Goal: Find specific page/section: Find specific page/section

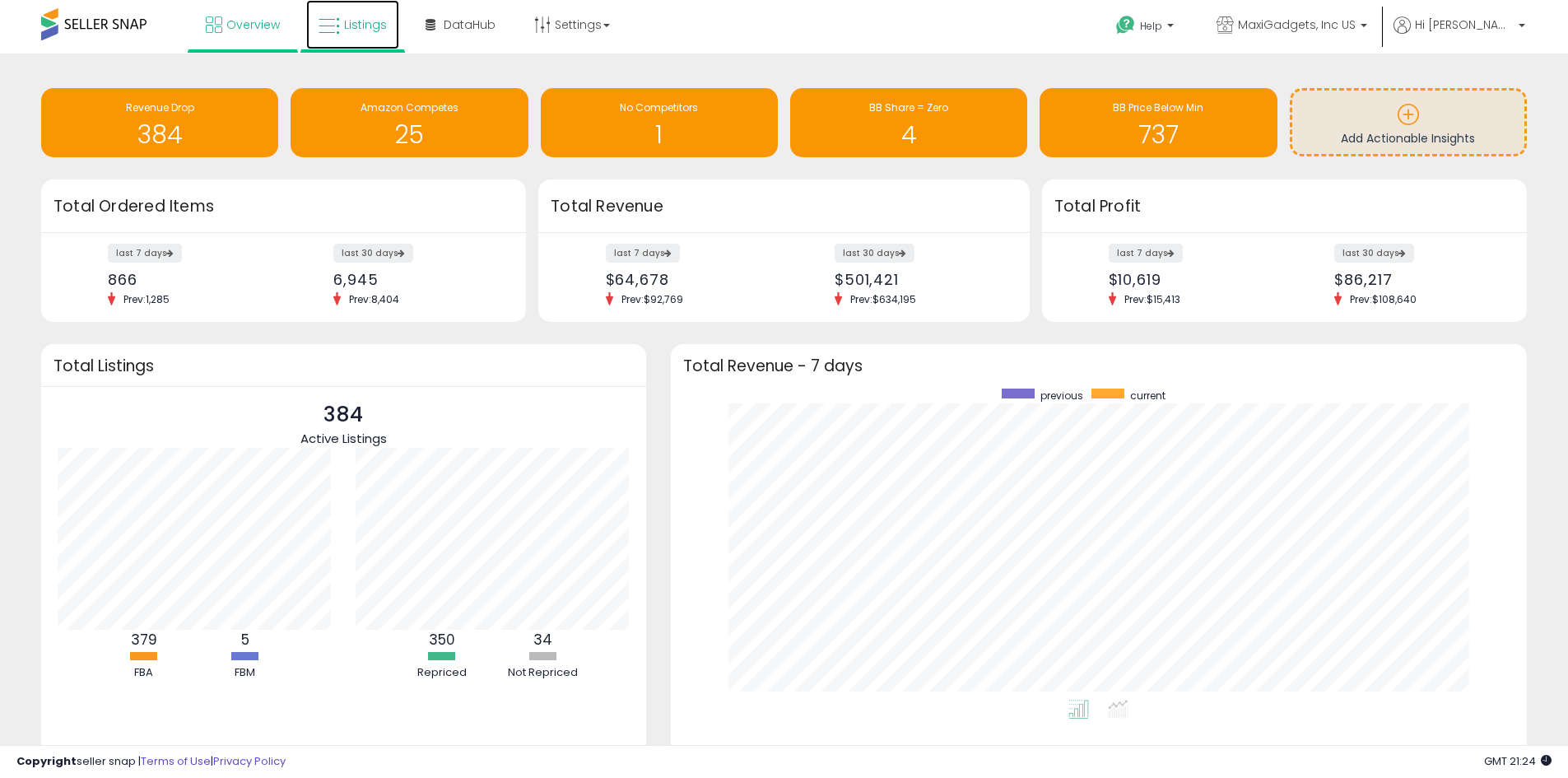
click at [356, 22] on span "Listings" at bounding box center [365, 25] width 43 height 16
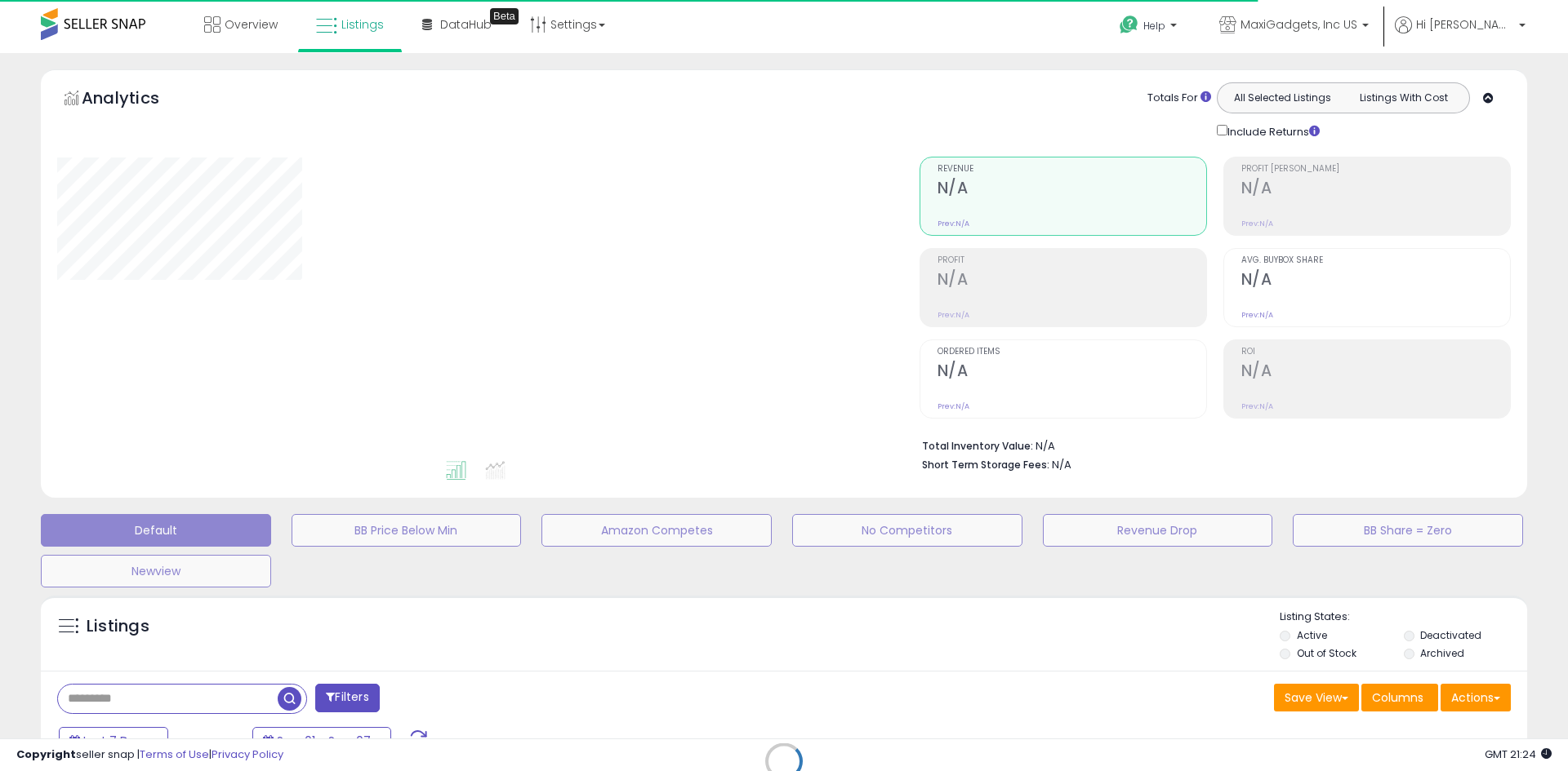
click at [1410, 636] on div "Retrieving listings data.." at bounding box center [784, 774] width 1510 height 372
click at [1412, 638] on div "Retrieving listings data.." at bounding box center [784, 774] width 1510 height 372
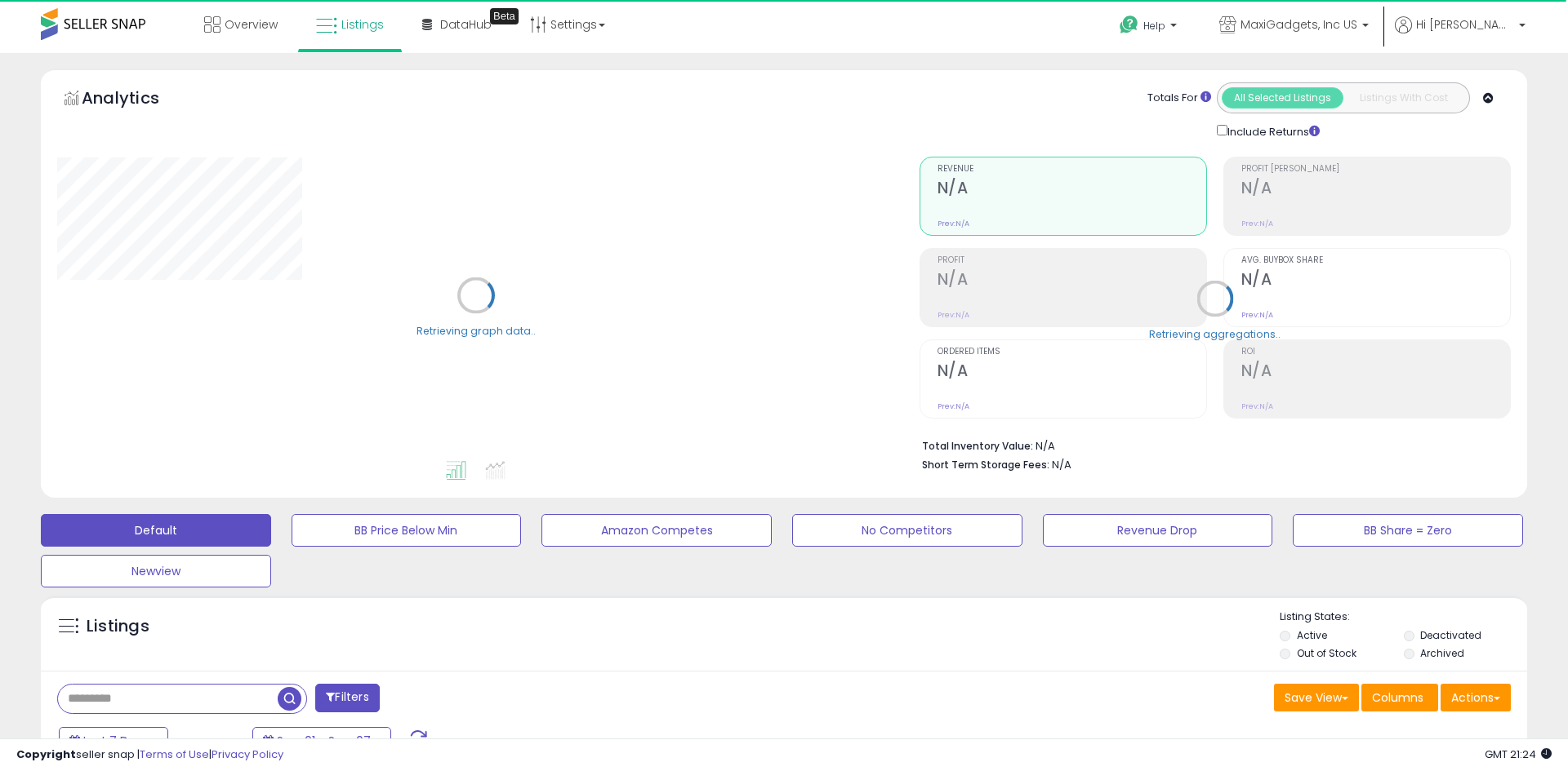
select select "**"
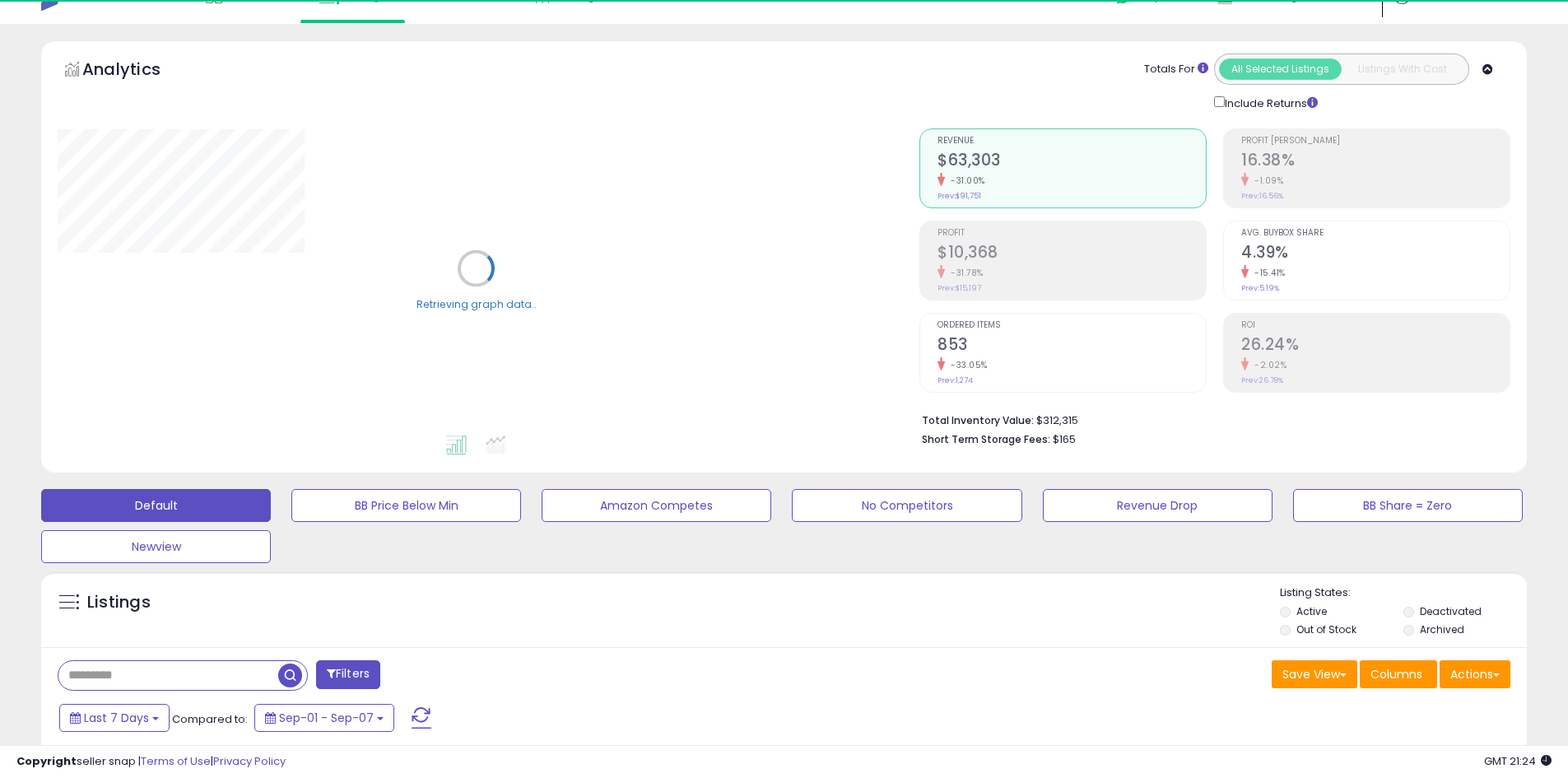
scroll to position [165, 0]
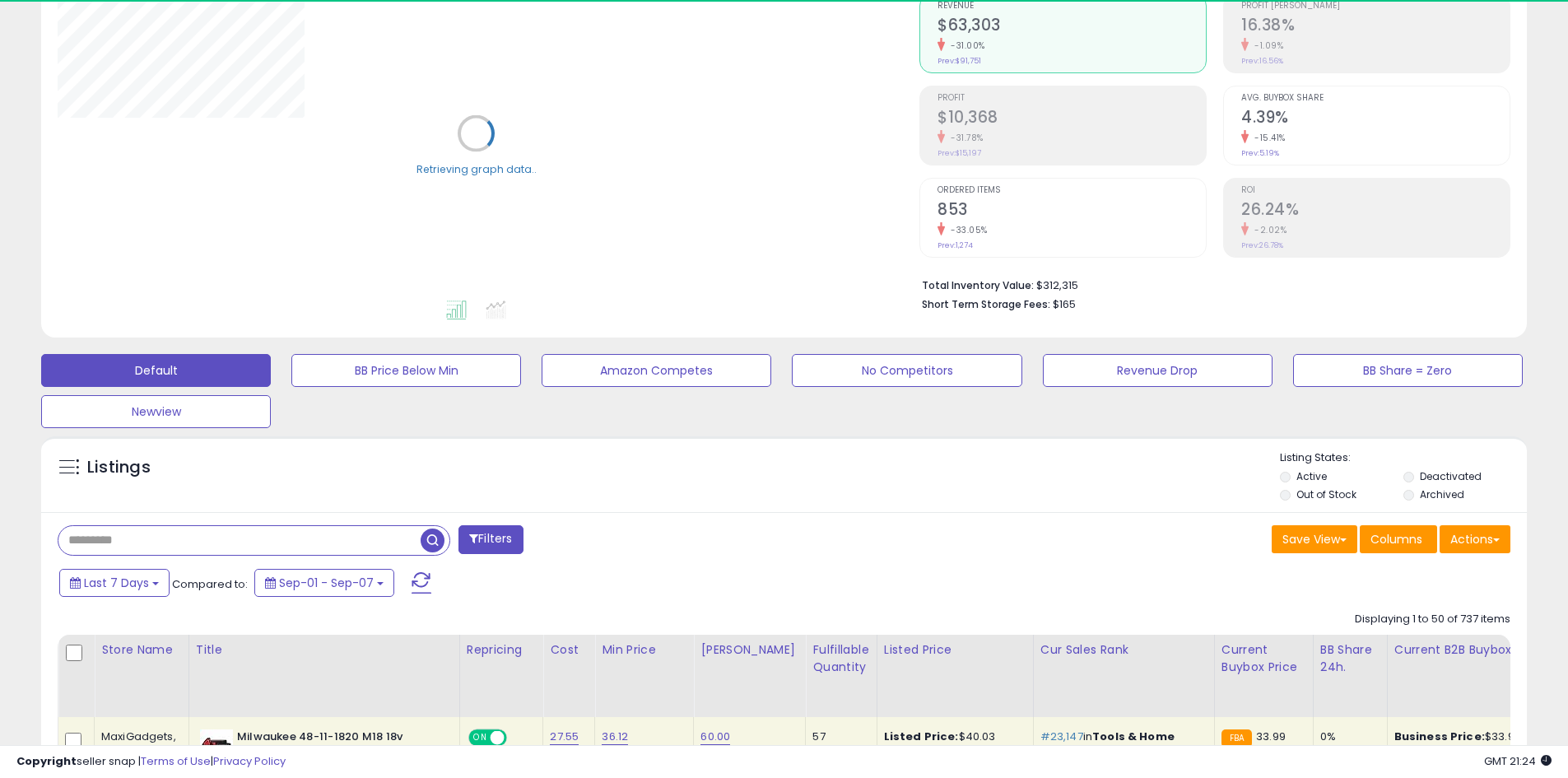
click at [154, 538] on input "text" at bounding box center [239, 541] width 362 height 29
paste input "**********"
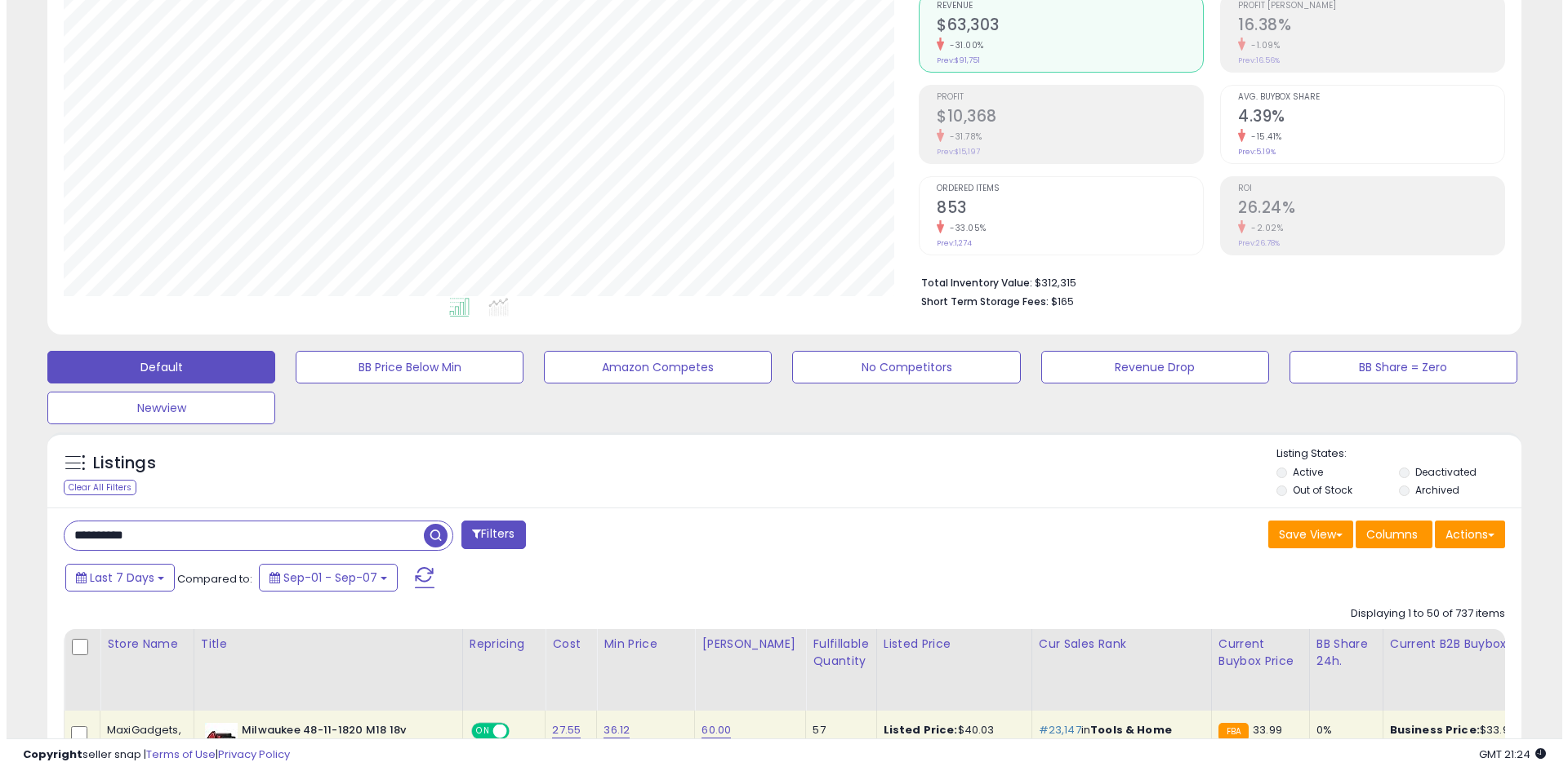
scroll to position [335, 854]
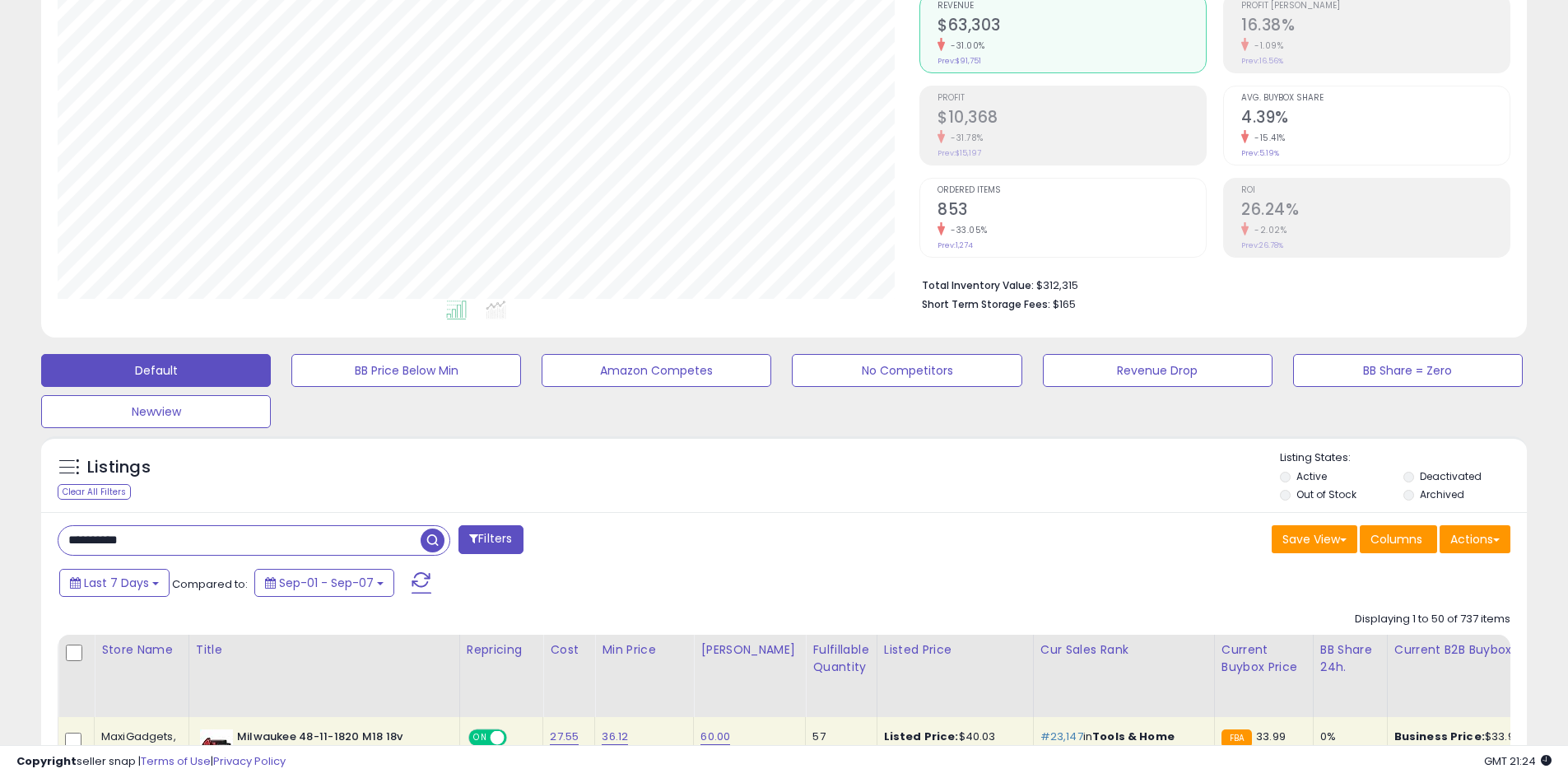
click at [433, 540] on span "button" at bounding box center [432, 541] width 24 height 24
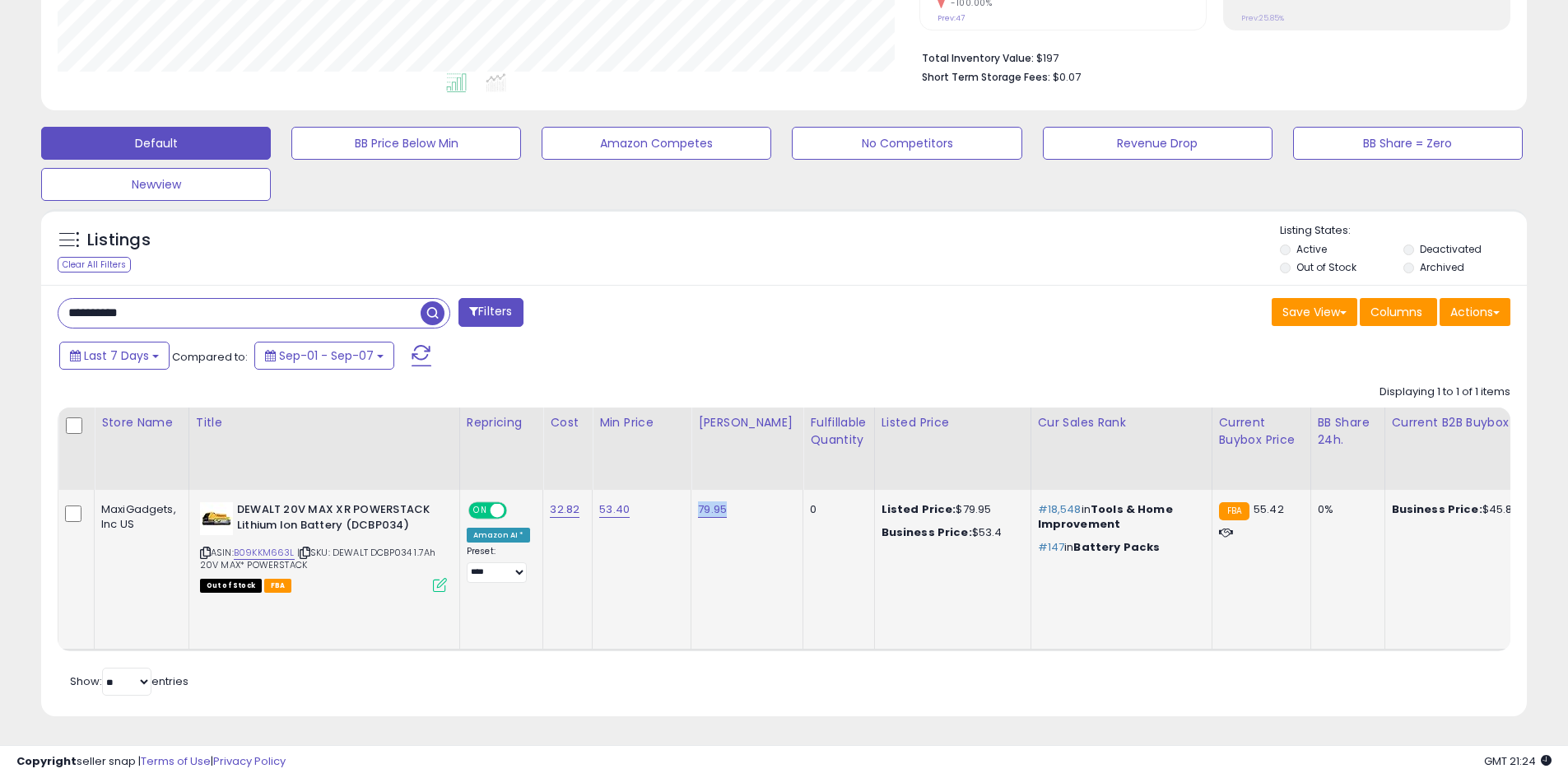
drag, startPoint x: 685, startPoint y: 493, endPoint x: 661, endPoint y: 490, distance: 24.2
copy tr "79.95"
click at [624, 549] on td "53.40" at bounding box center [642, 570] width 99 height 160
drag, startPoint x: 635, startPoint y: 501, endPoint x: 592, endPoint y: 498, distance: 43.1
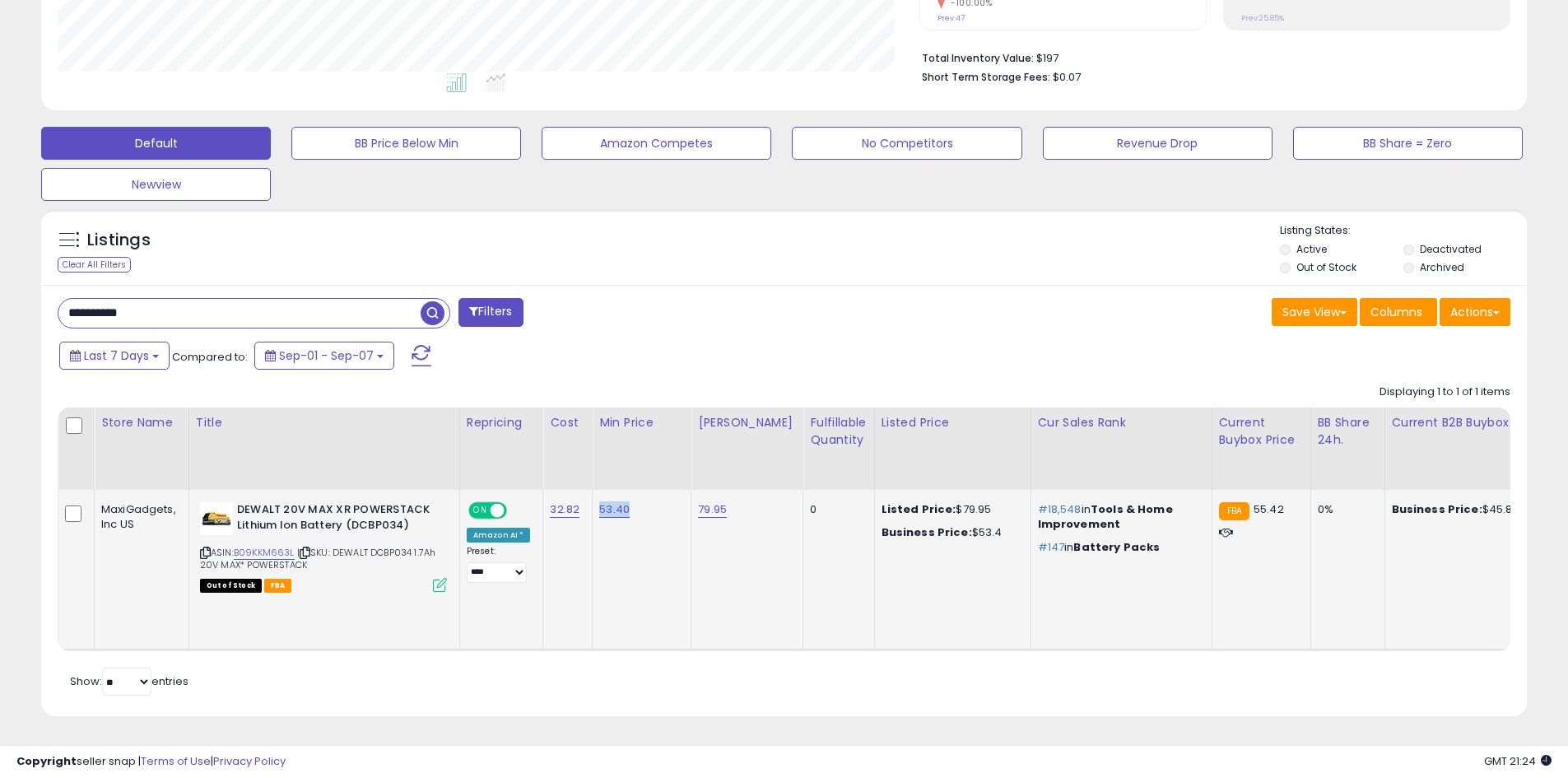
click at [593, 498] on td "53.40" at bounding box center [642, 570] width 99 height 160
copy link "53.40"
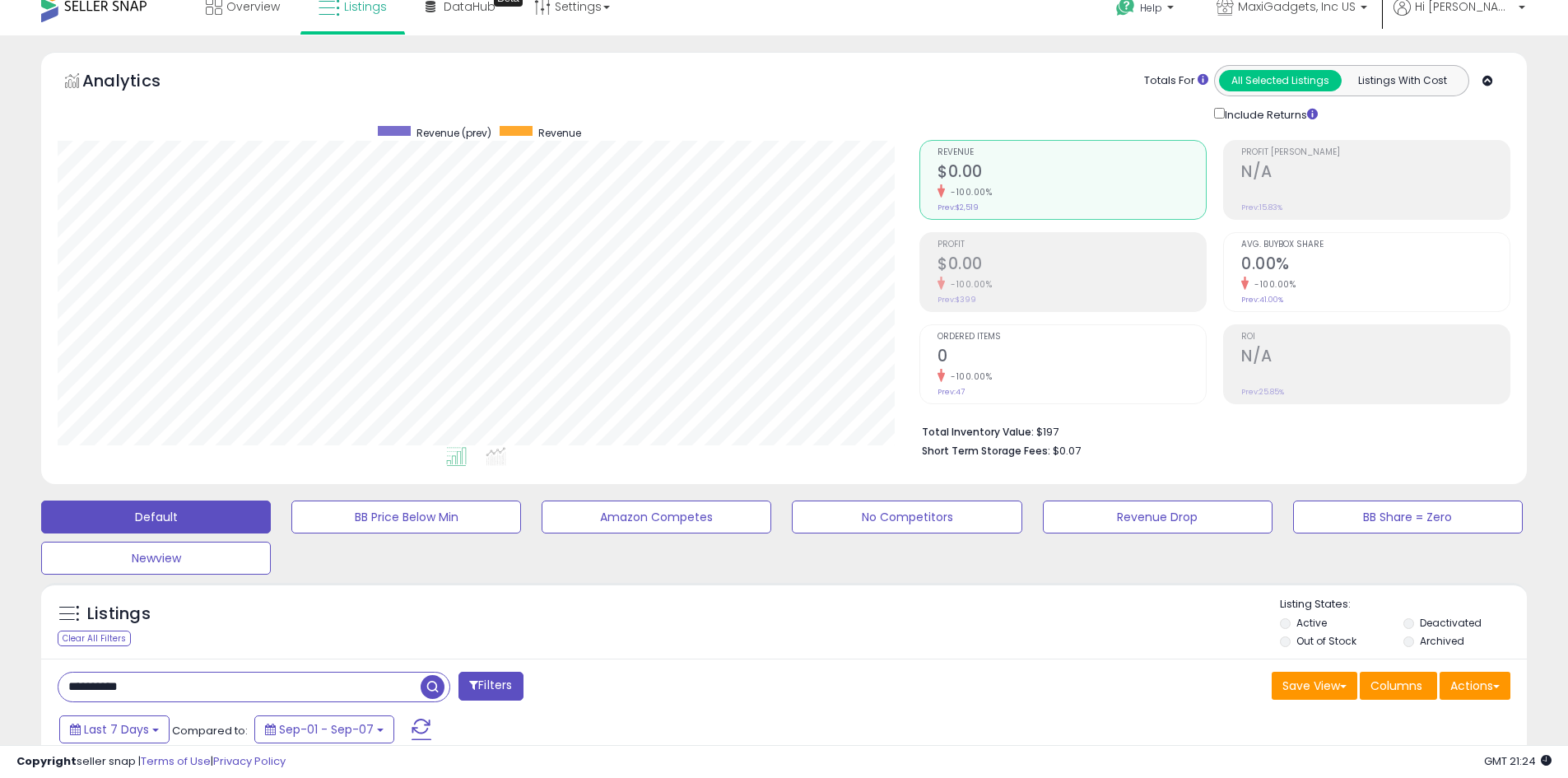
scroll to position [0, 0]
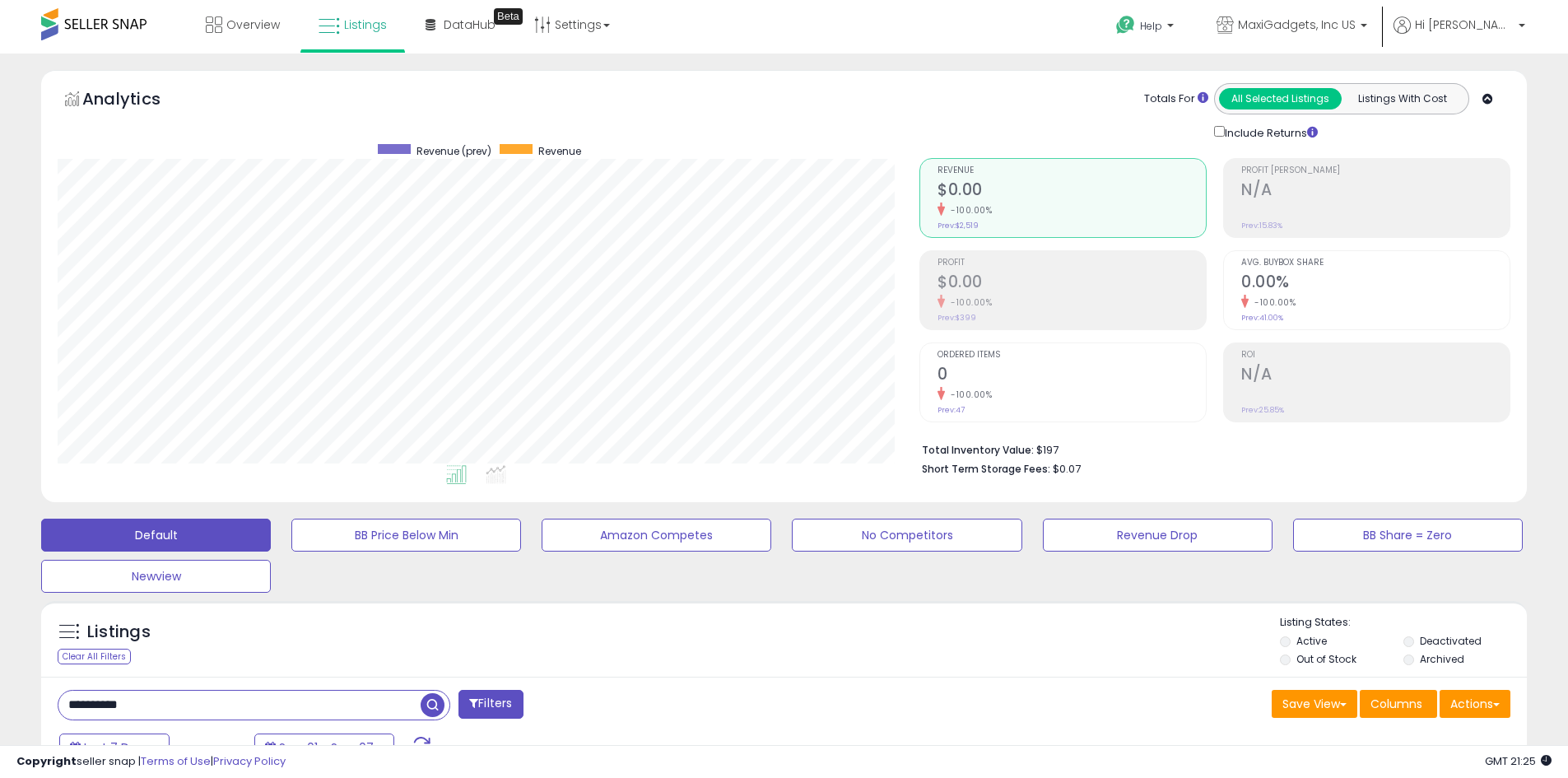
drag, startPoint x: 177, startPoint y: 699, endPoint x: 15, endPoint y: 697, distance: 162.0
click at [15, 697] on div "**********" at bounding box center [784, 600] width 1552 height 1059
paste input "text"
type input "**********"
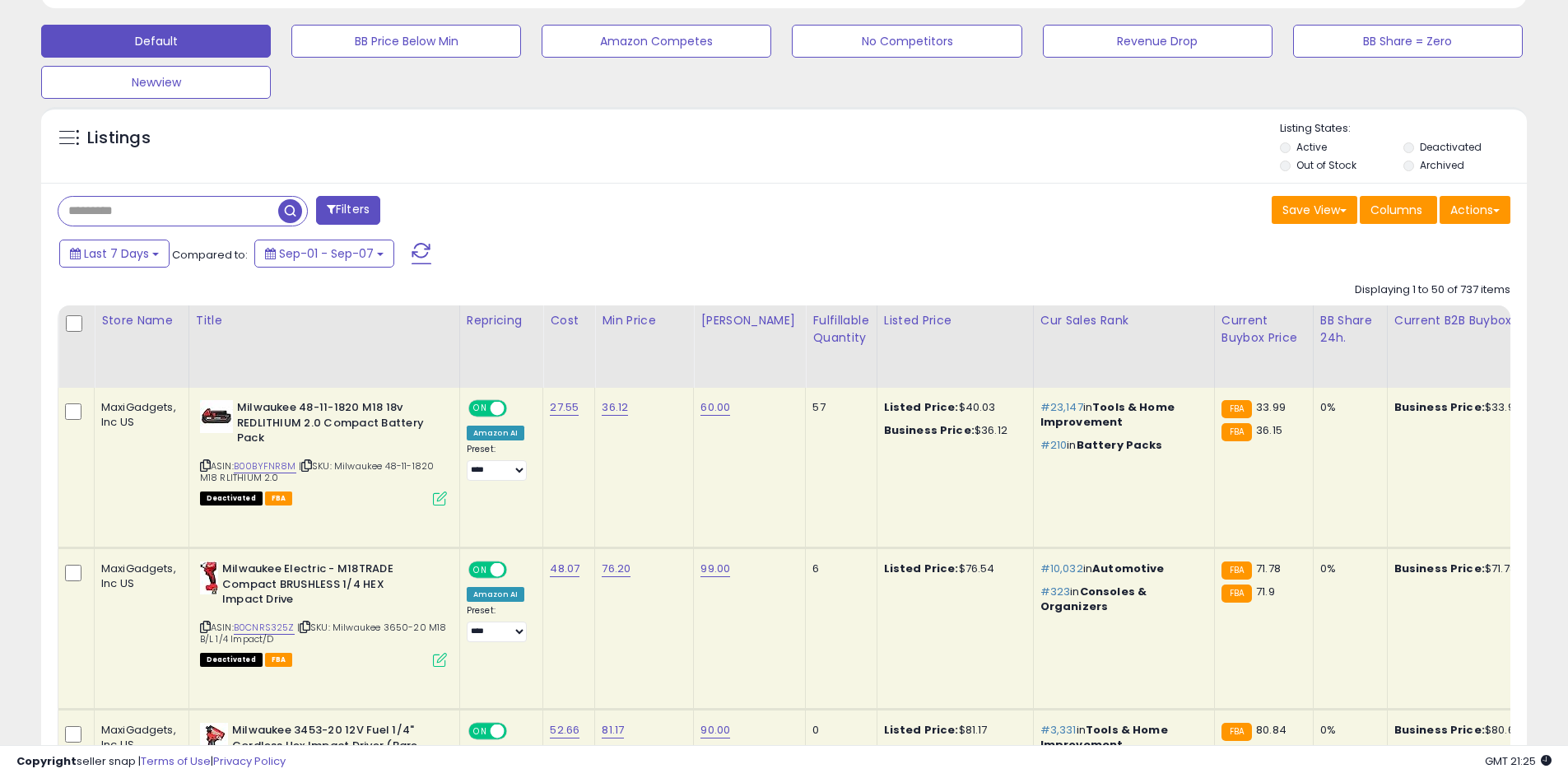
scroll to position [338, 861]
paste input "**********"
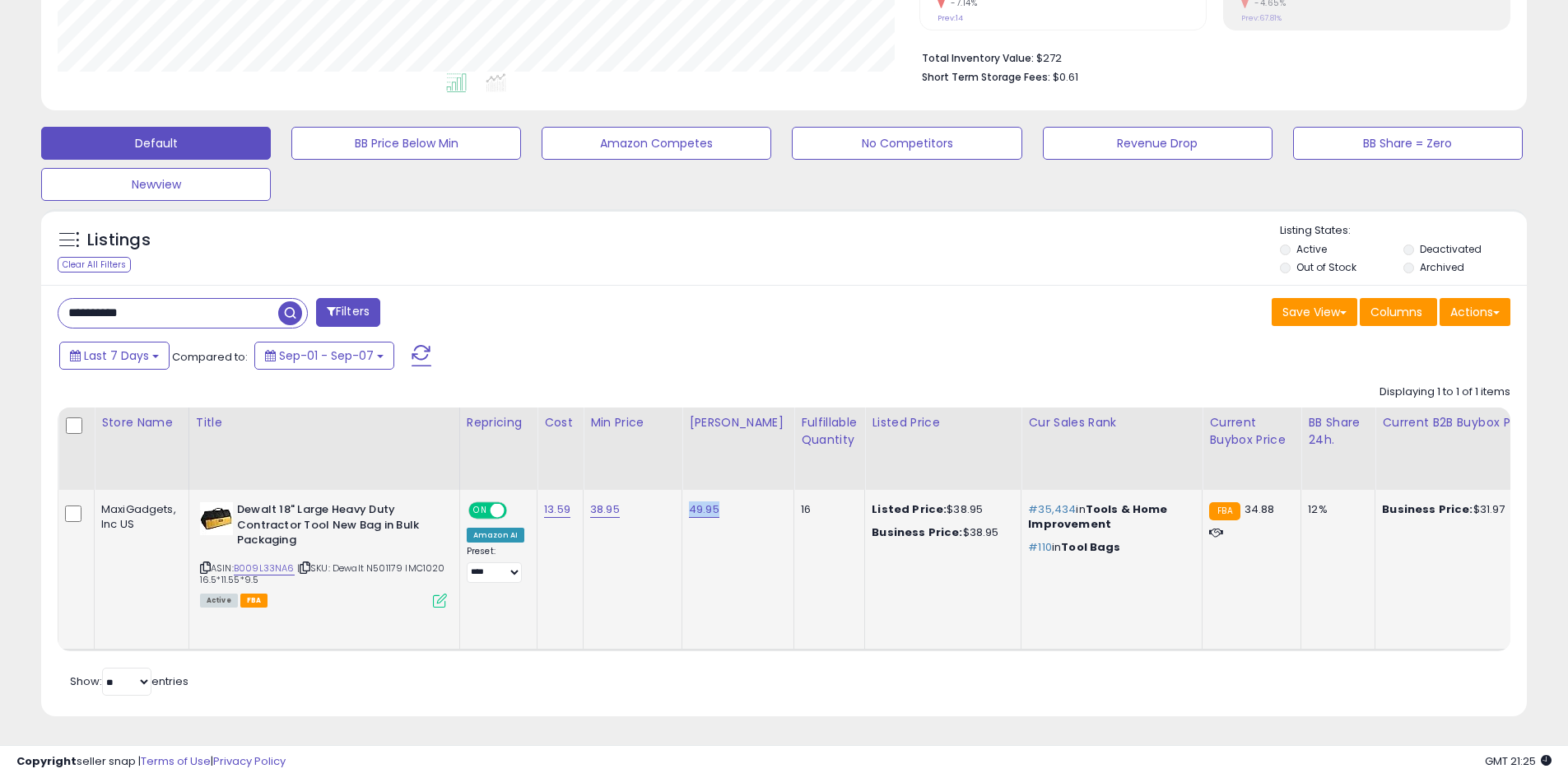
copy link "49.95"
drag, startPoint x: 743, startPoint y: 498, endPoint x: 679, endPoint y: 503, distance: 64.2
click at [682, 503] on td "49.95" at bounding box center [738, 570] width 112 height 160
copy link "38.95"
drag, startPoint x: 660, startPoint y: 500, endPoint x: 656, endPoint y: 543, distance: 43.2
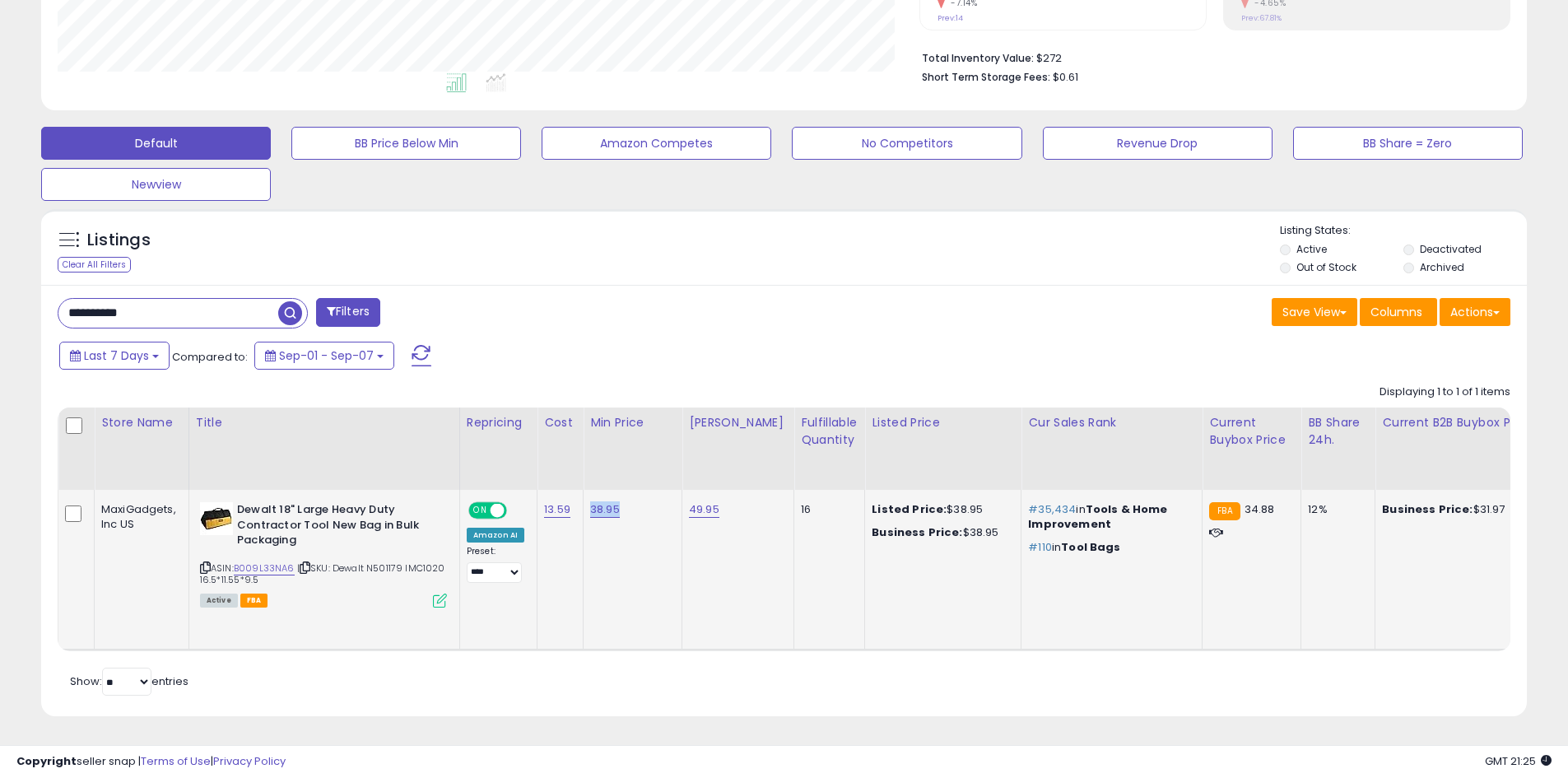
click at [590, 504] on div "38.95" at bounding box center [629, 510] width 79 height 15
drag, startPoint x: 193, startPoint y: 293, endPoint x: 0, endPoint y: 304, distance: 193.3
click at [0, 304] on div "**********" at bounding box center [784, 219] width 1568 height 1116
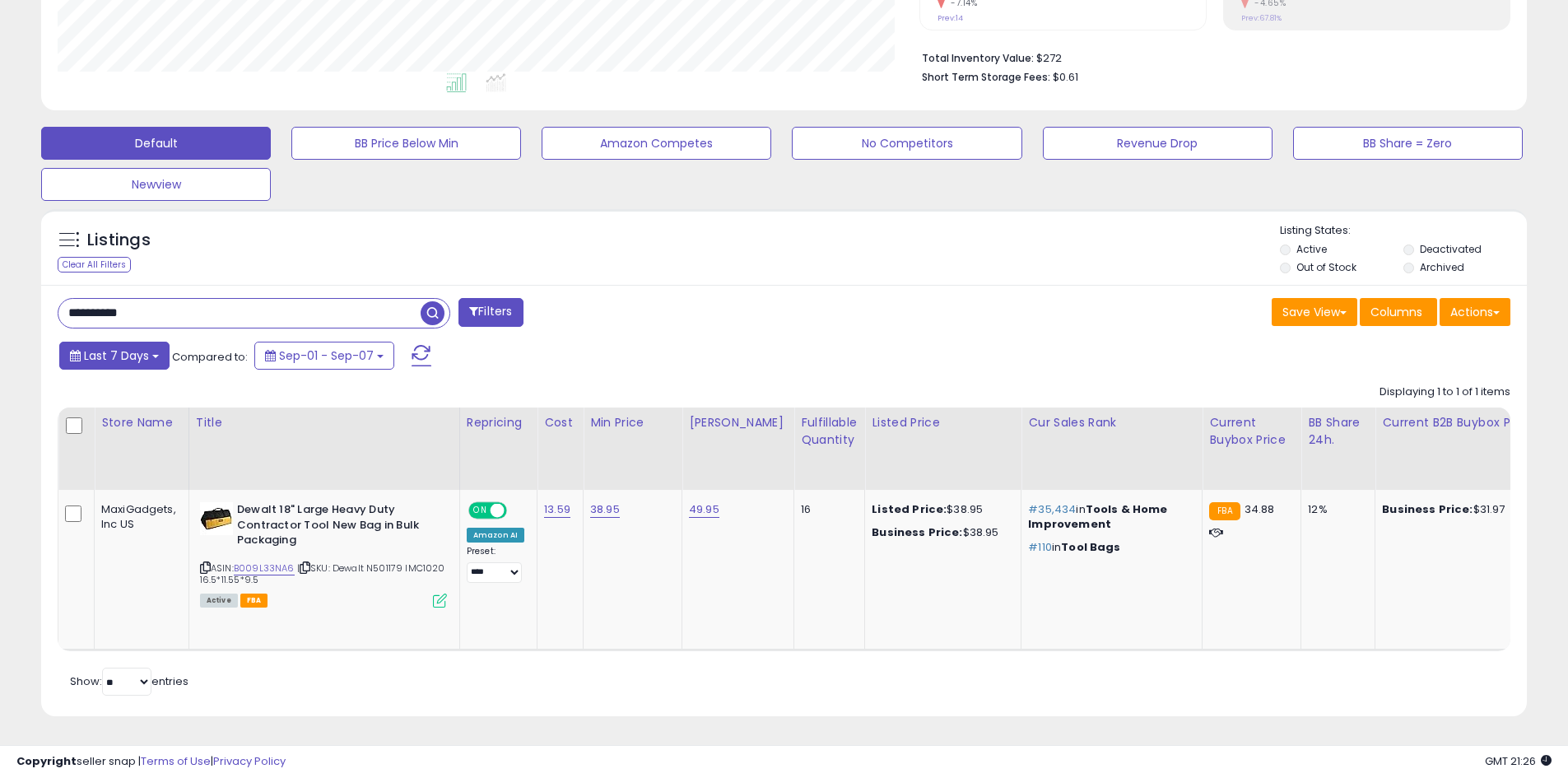
paste input "text"
type input "**********"
click at [443, 301] on span "button" at bounding box center [432, 313] width 24 height 24
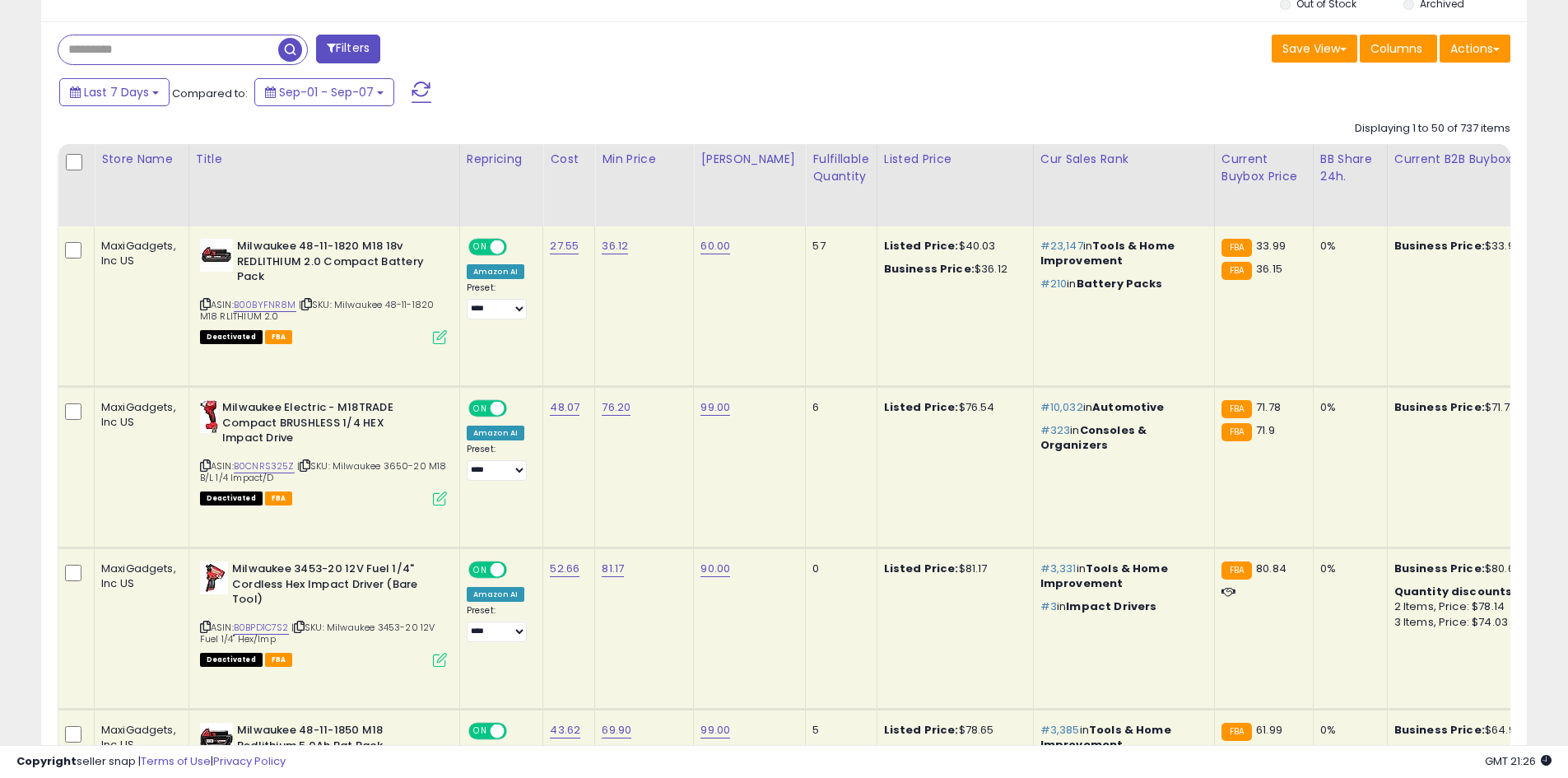
scroll to position [326, 0]
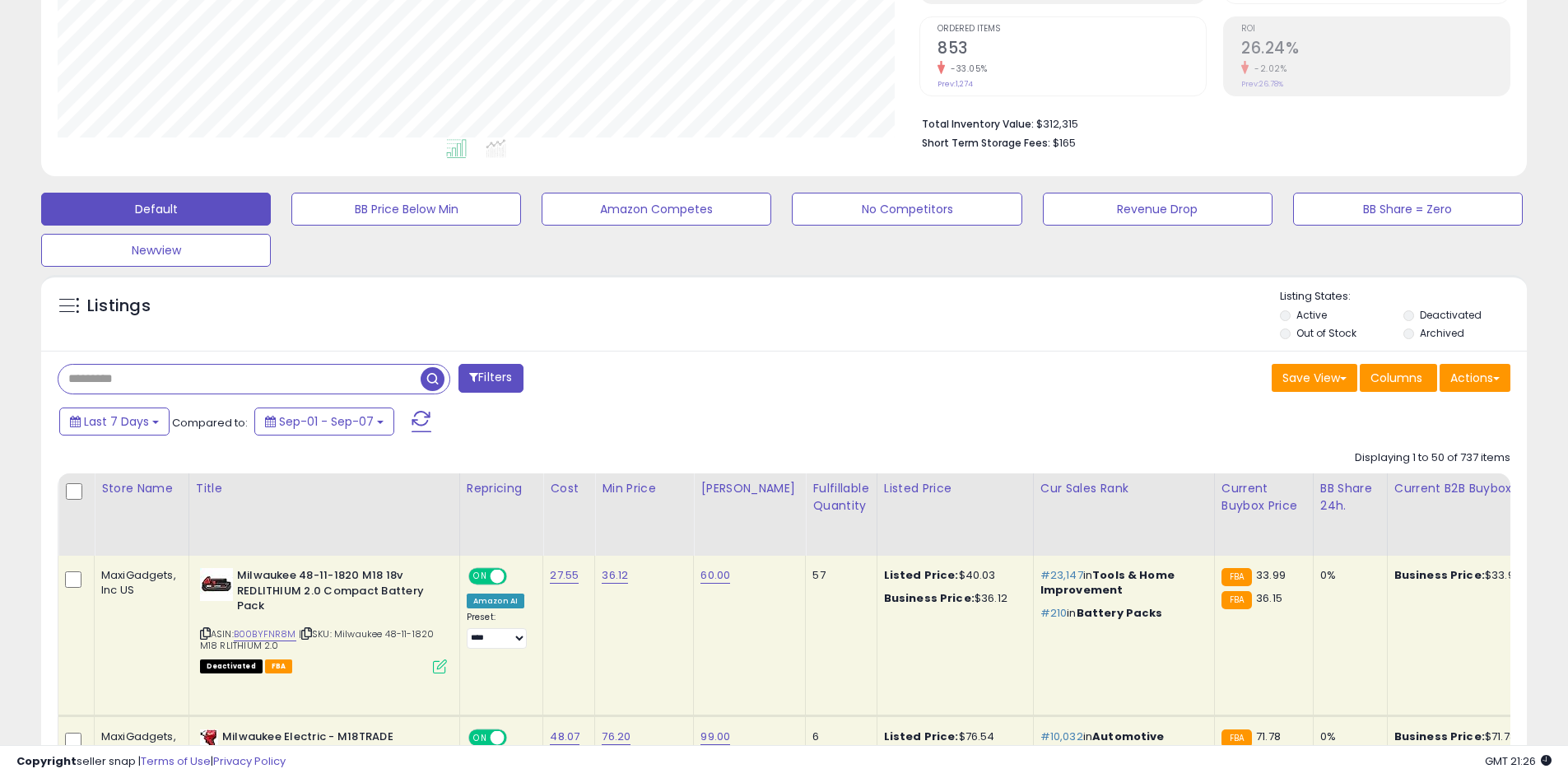
click at [167, 383] on input "text" at bounding box center [239, 379] width 362 height 29
paste input "**********"
click at [430, 379] on span "button" at bounding box center [432, 379] width 24 height 24
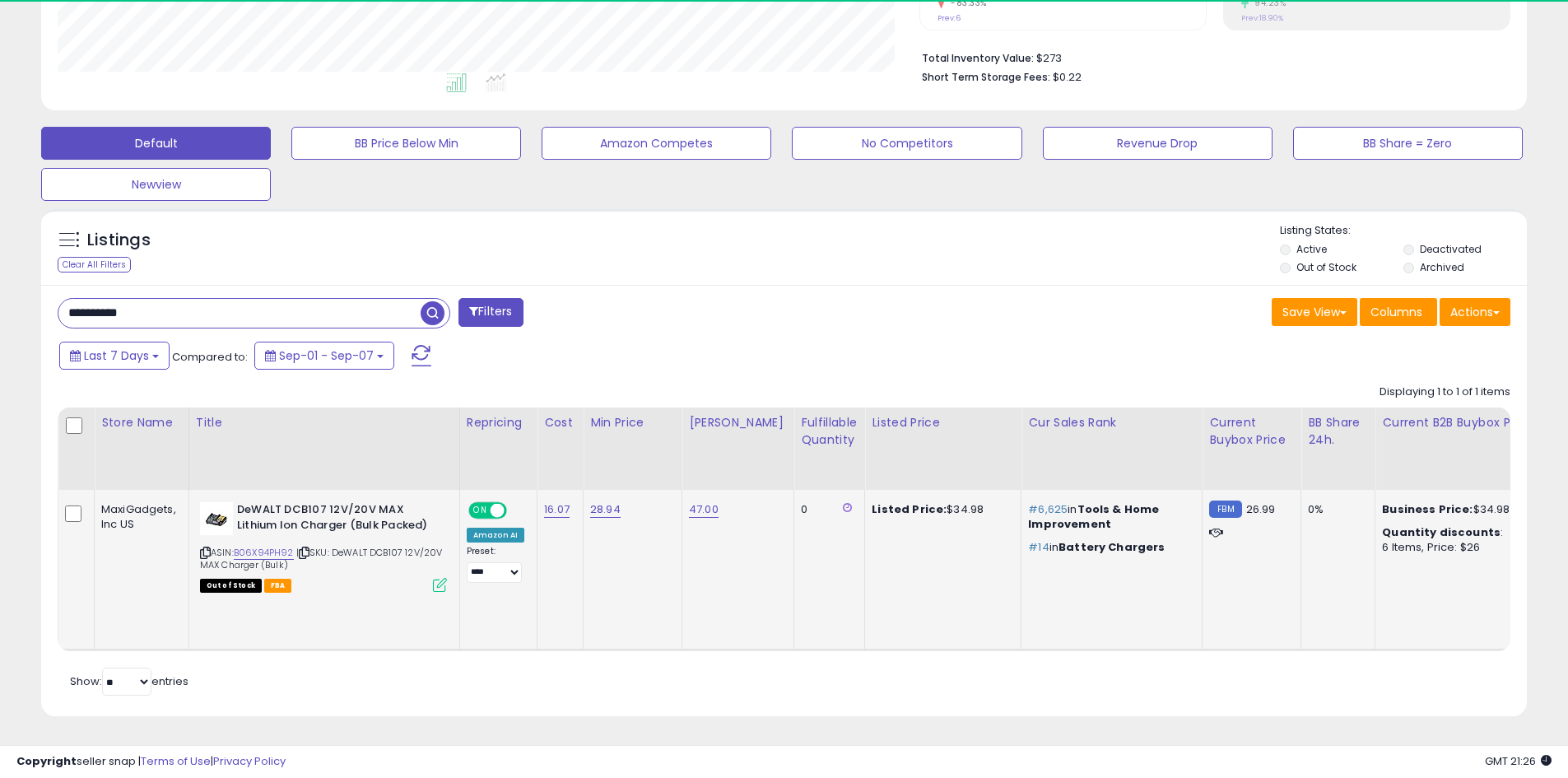
scroll to position [338, 861]
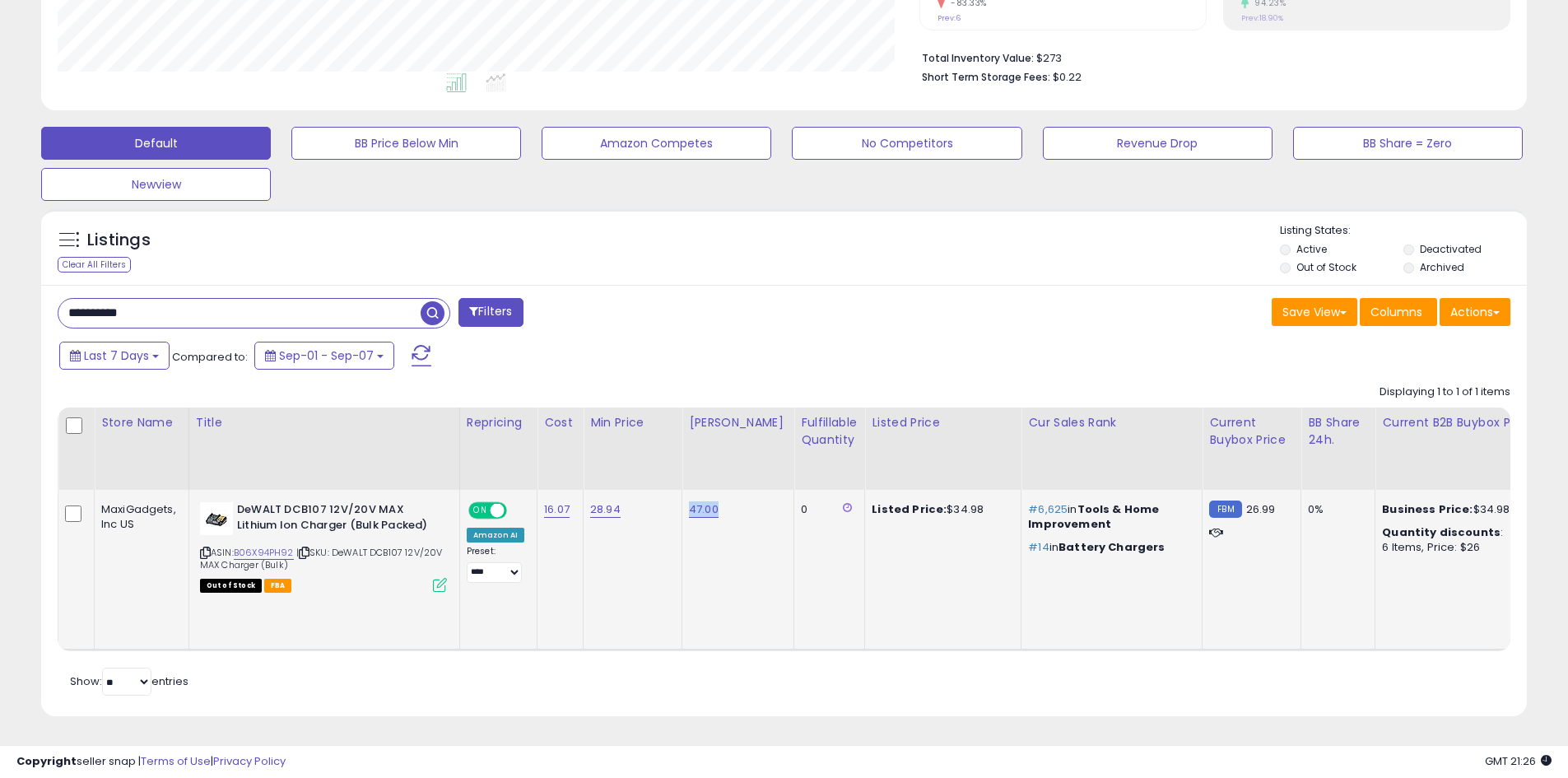
drag, startPoint x: 726, startPoint y: 503, endPoint x: 681, endPoint y: 501, distance: 45.0
click at [682, 501] on td "47.00" at bounding box center [738, 570] width 112 height 160
copy link "47.00"
drag, startPoint x: 634, startPoint y: 499, endPoint x: 588, endPoint y: 502, distance: 46.1
click at [590, 502] on div "28.94" at bounding box center [629, 510] width 79 height 15
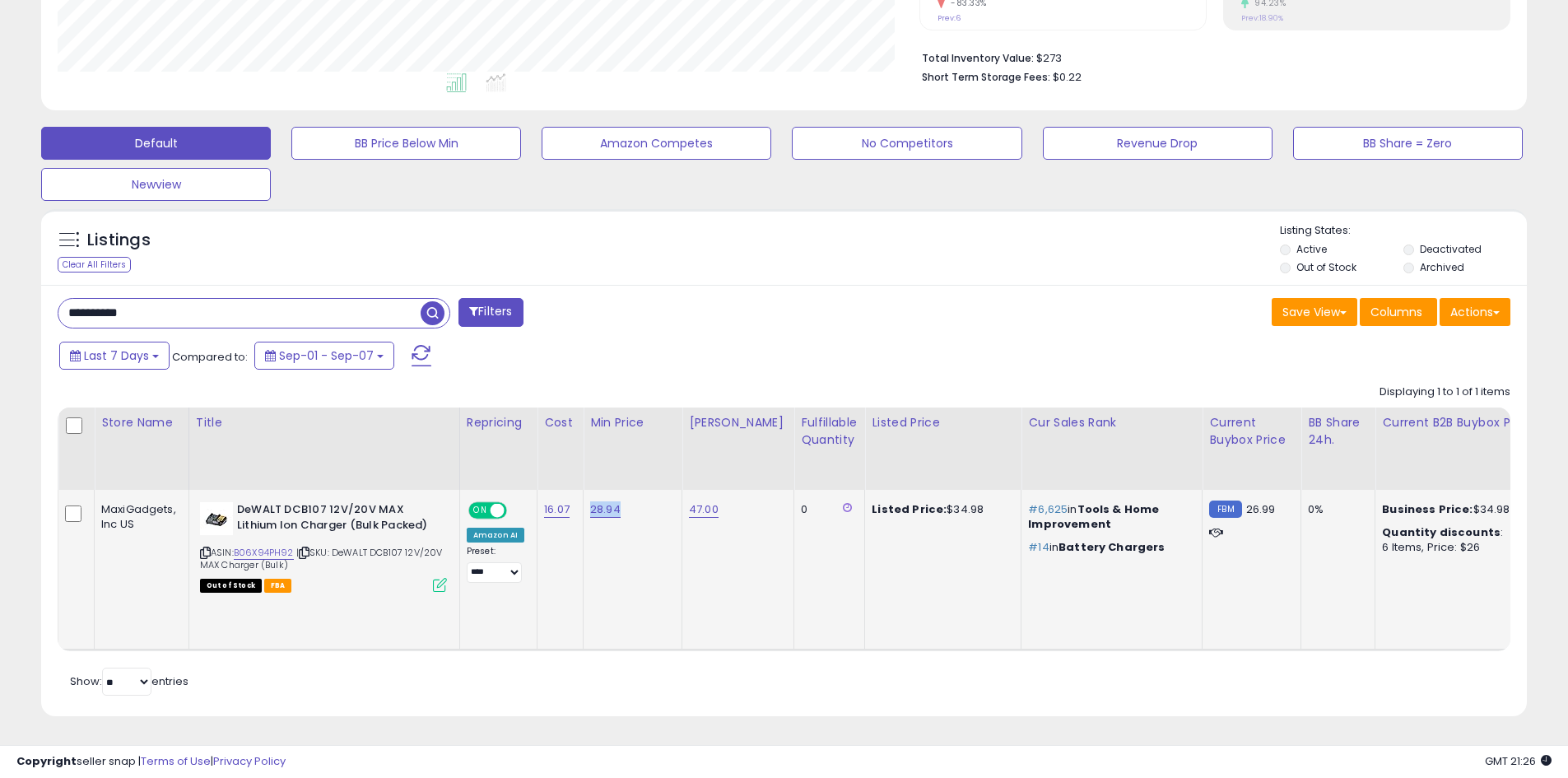
copy link "28.94"
drag, startPoint x: 146, startPoint y: 302, endPoint x: 35, endPoint y: 295, distance: 111.2
click at [35, 295] on div "Listings Clear All Filters" at bounding box center [784, 469] width 1511 height 536
paste input "text"
type input "**********"
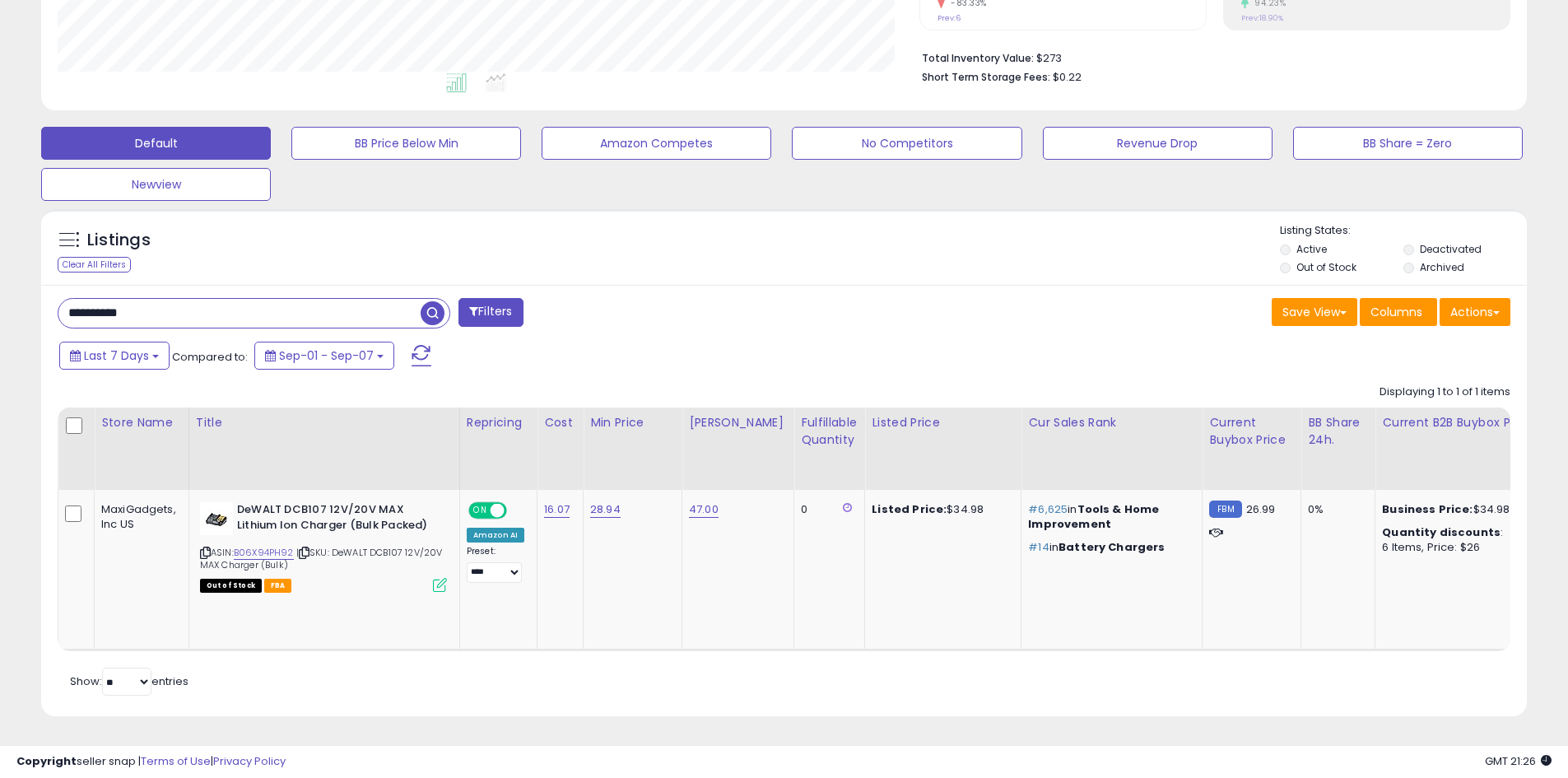
click at [435, 301] on span "button" at bounding box center [432, 313] width 24 height 24
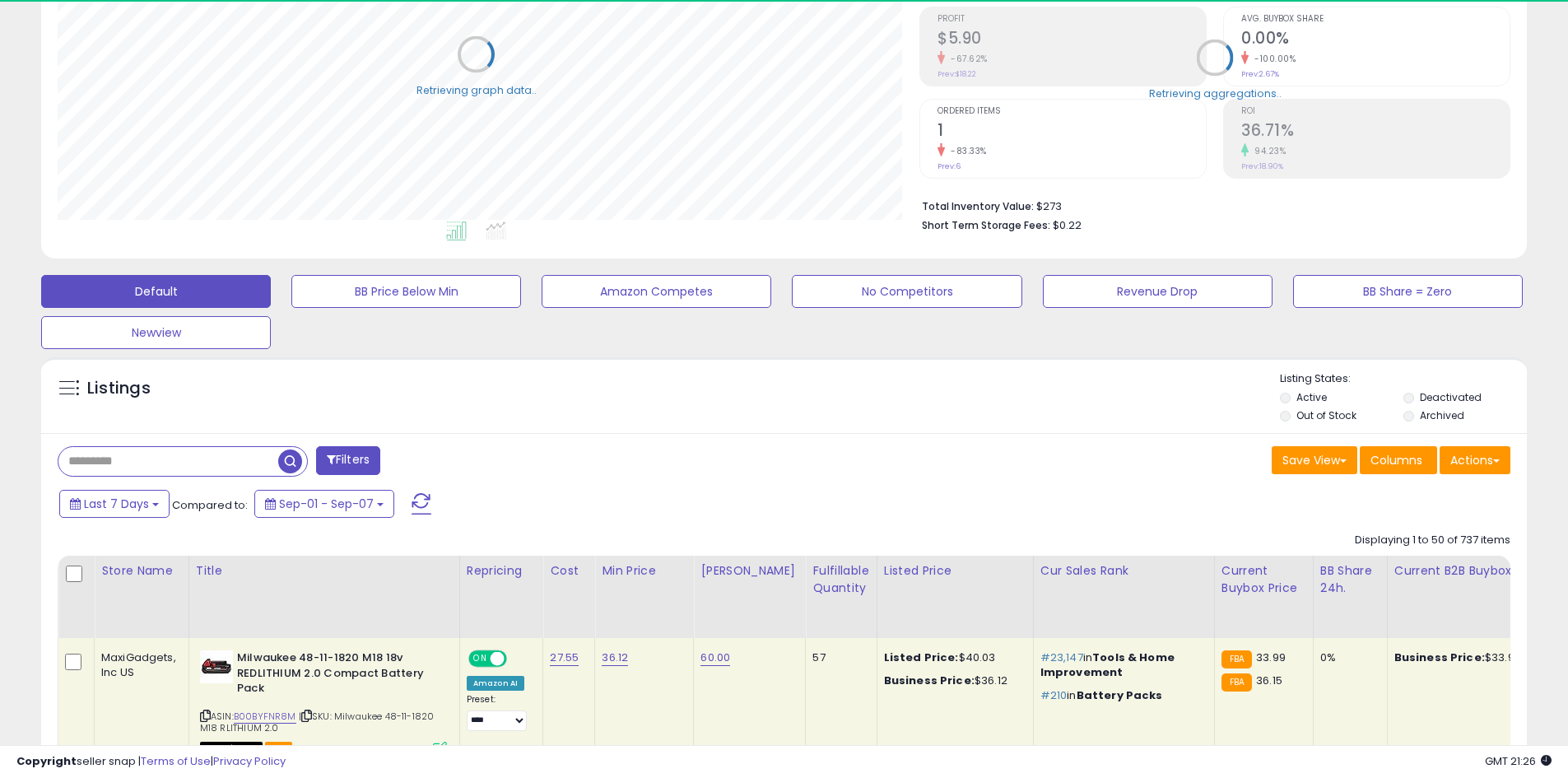
scroll to position [823113, 822200]
click at [195, 457] on input "text" at bounding box center [239, 461] width 362 height 29
paste input "**********"
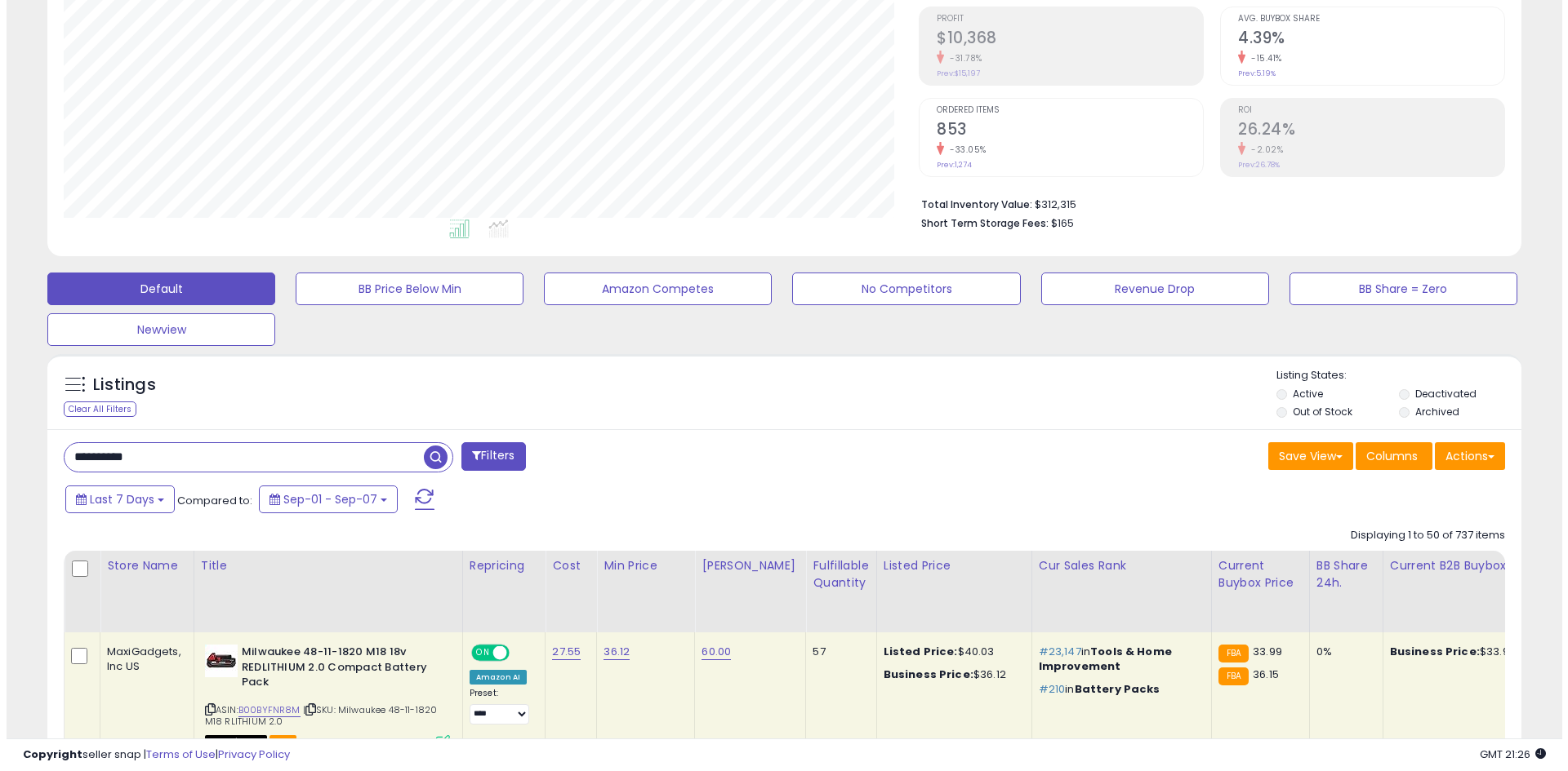
scroll to position [335, 854]
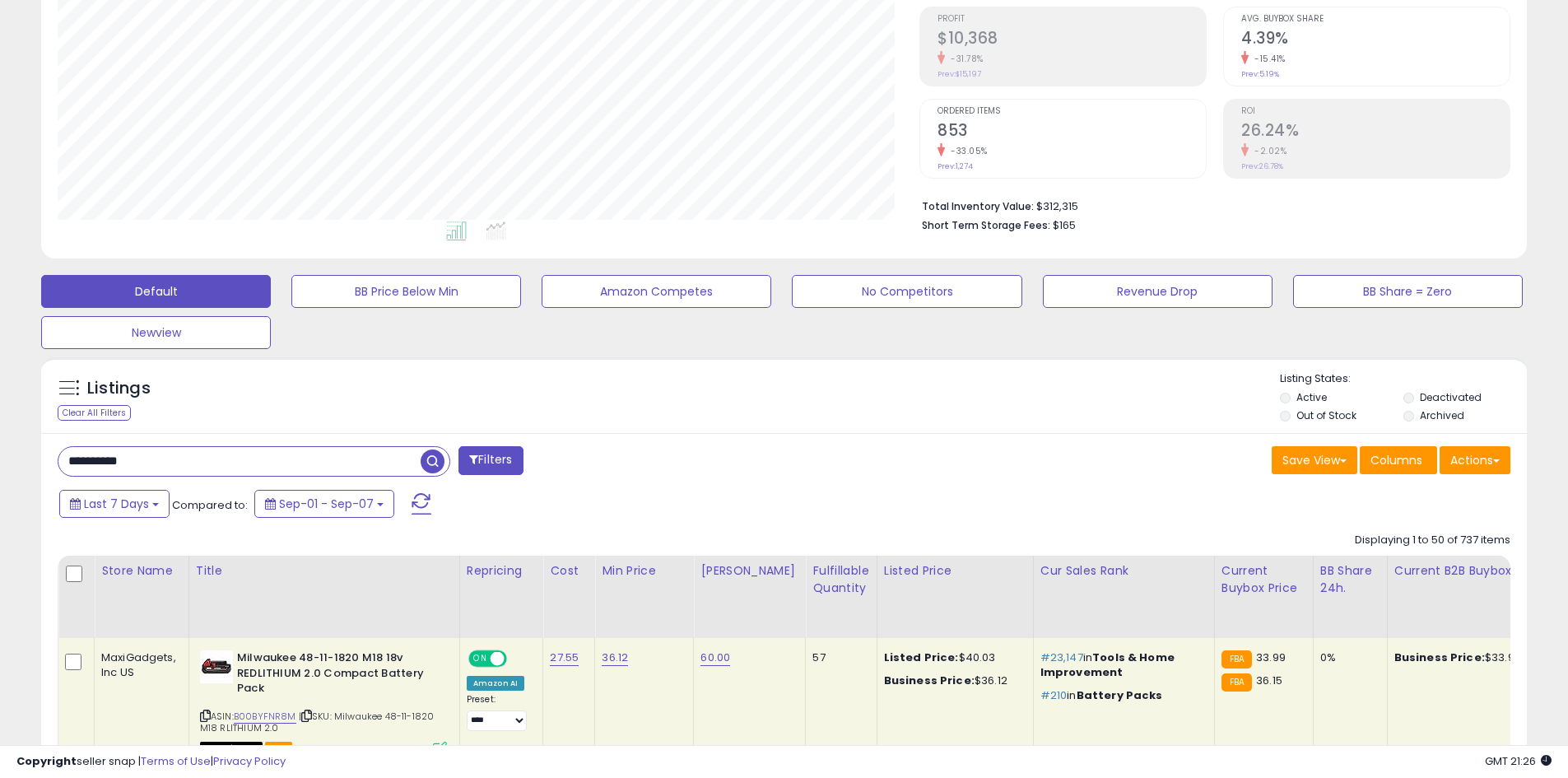
click at [431, 463] on span "button" at bounding box center [432, 461] width 24 height 24
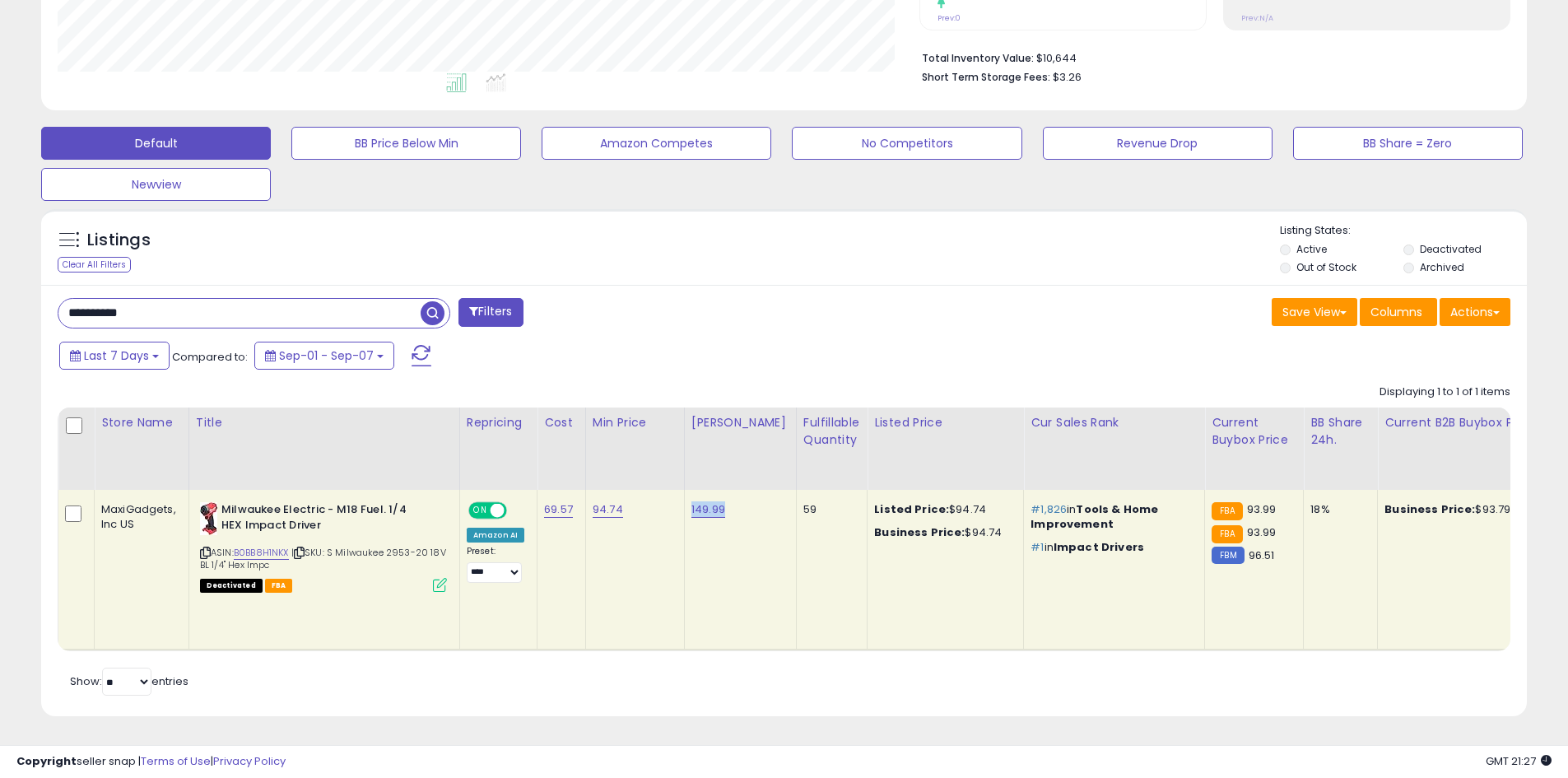
drag, startPoint x: 737, startPoint y: 505, endPoint x: 680, endPoint y: 503, distance: 57.0
click at [684, 503] on td "149.99" at bounding box center [739, 570] width 112 height 160
copy link "149.99"
drag, startPoint x: 645, startPoint y: 507, endPoint x: 586, endPoint y: 506, distance: 59.0
click at [586, 506] on td "94.74" at bounding box center [634, 570] width 99 height 160
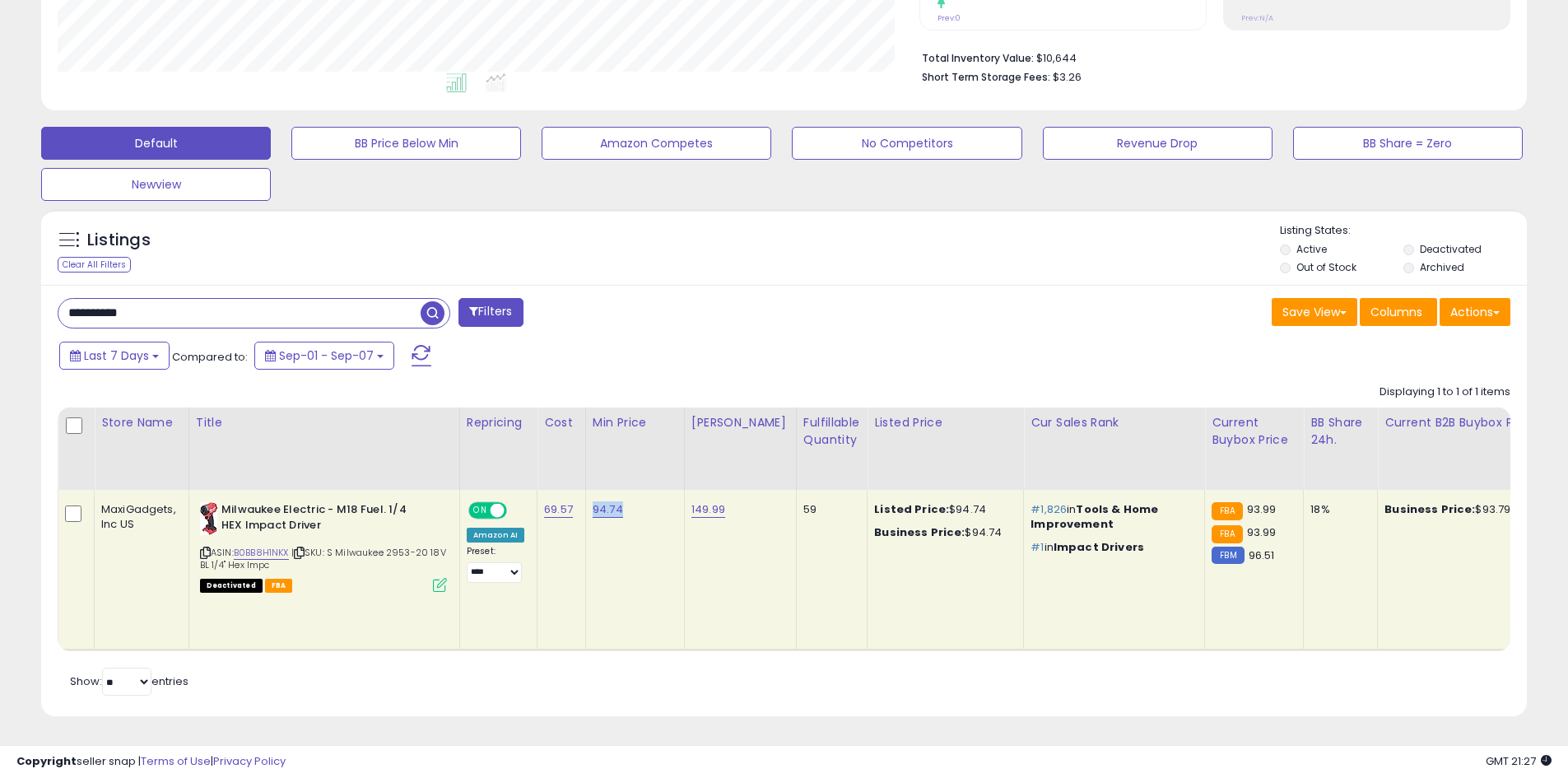
copy link "94.74"
drag, startPoint x: 160, startPoint y: 298, endPoint x: 0, endPoint y: 301, distance: 160.0
click at [0, 301] on div "**********" at bounding box center [784, 219] width 1568 height 1116
paste input "text"
type input "**********"
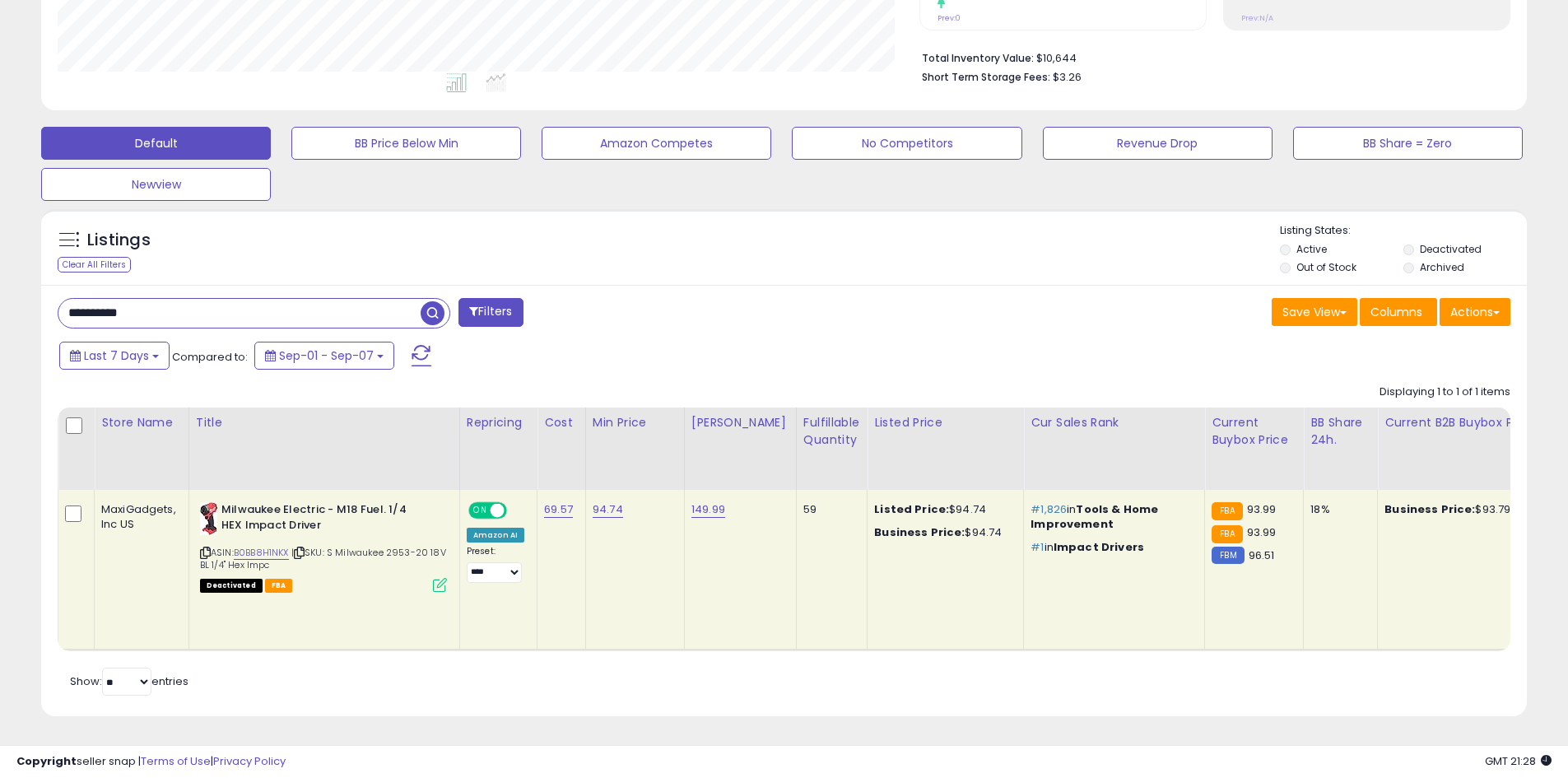
click at [439, 305] on span "button" at bounding box center [432, 313] width 24 height 24
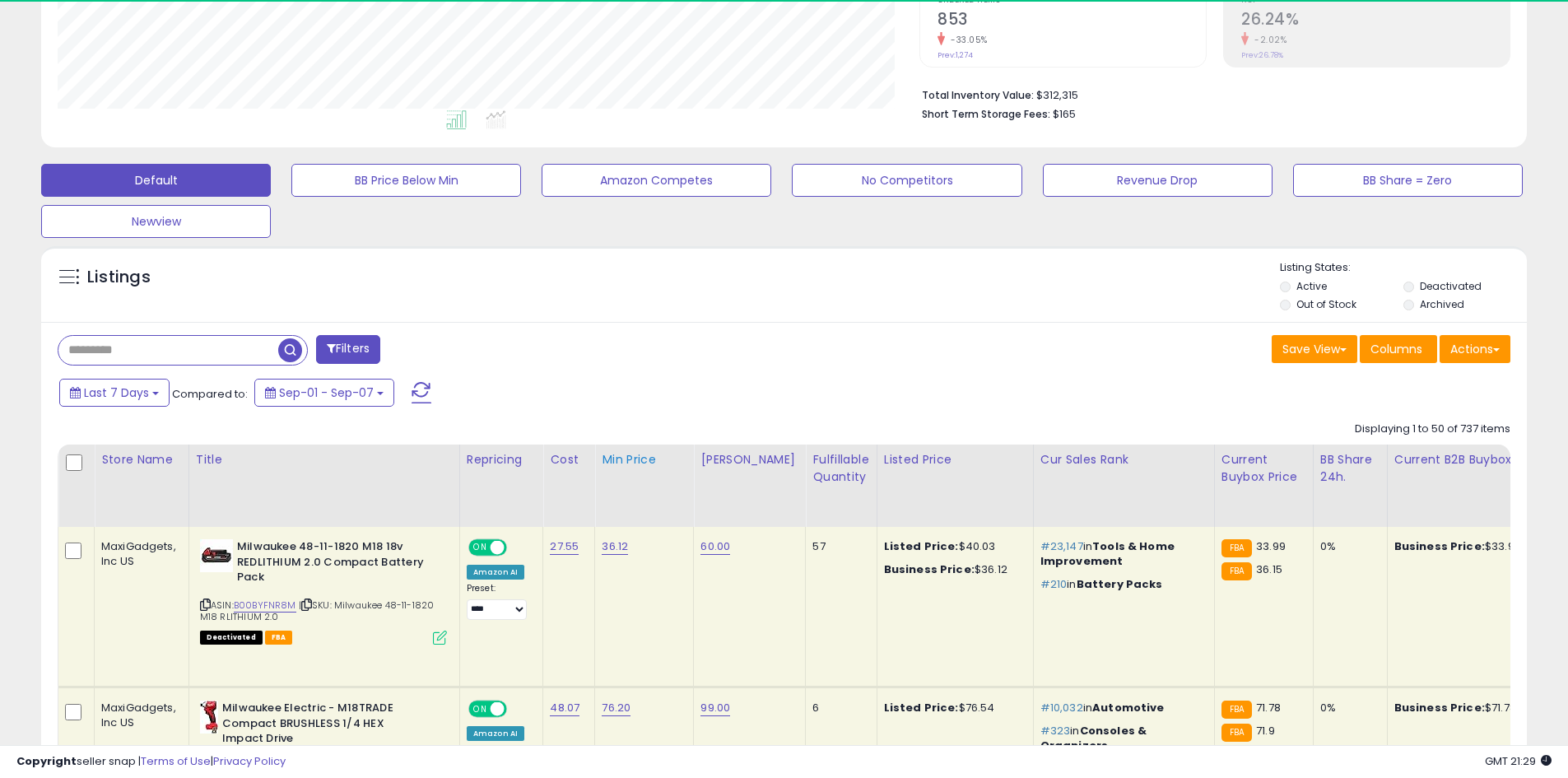
scroll to position [409, 0]
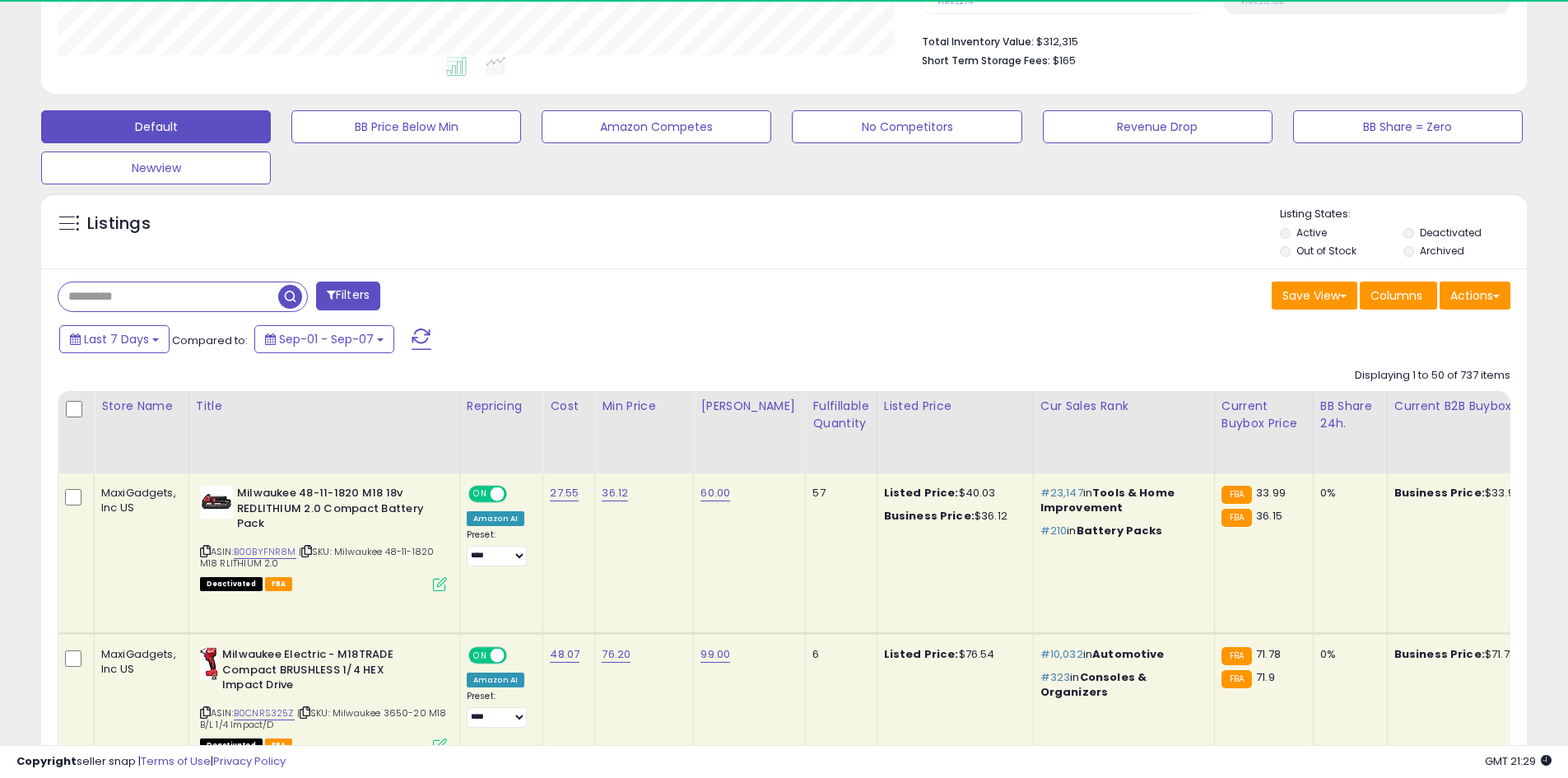
click at [176, 297] on input "text" at bounding box center [168, 297] width 220 height 29
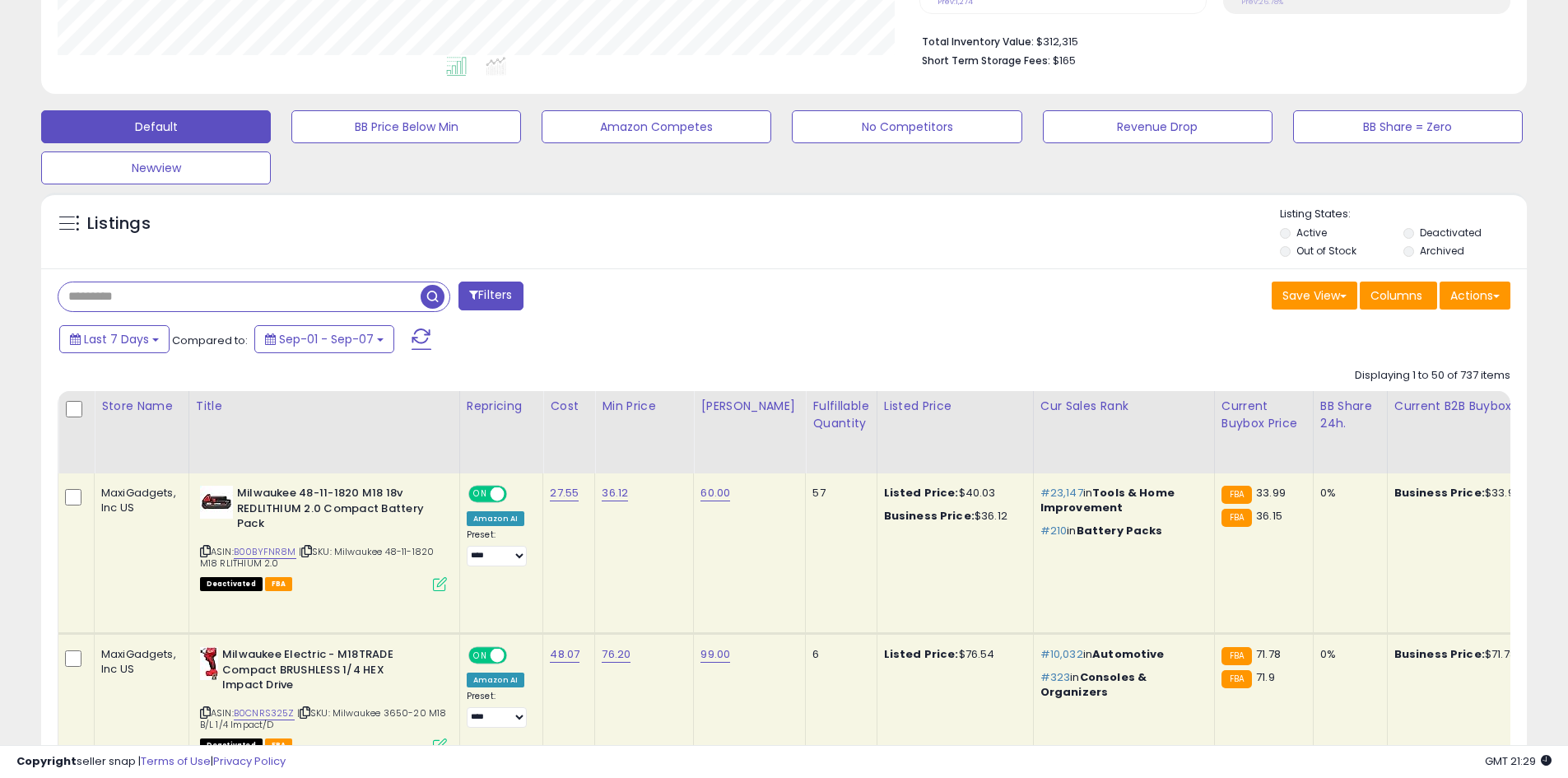
scroll to position [338, 861]
paste input "**********"
type input "**********"
click at [435, 301] on span "button" at bounding box center [432, 297] width 24 height 24
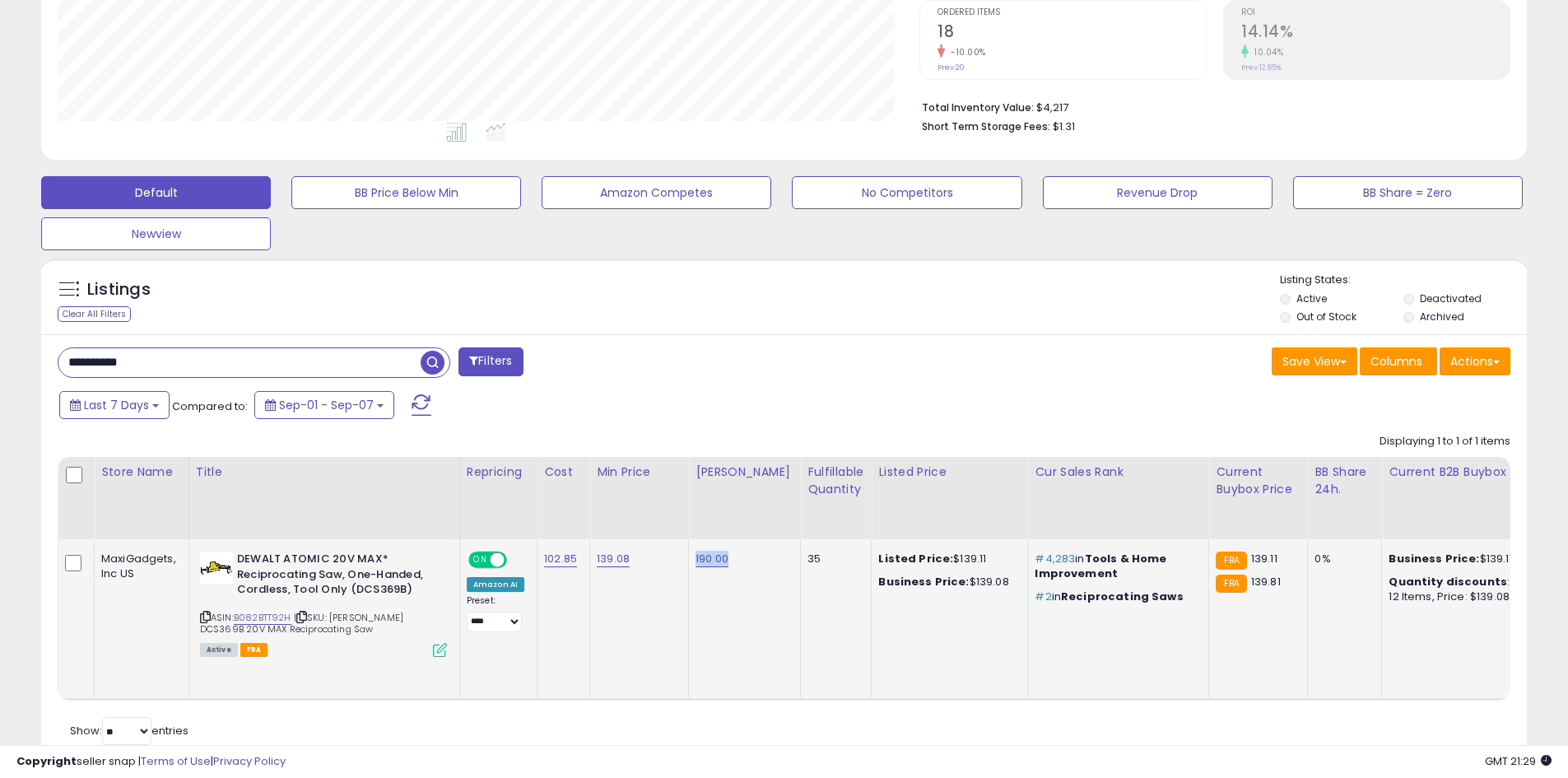
drag, startPoint x: 754, startPoint y: 563, endPoint x: 684, endPoint y: 563, distance: 70.0
copy tr "190.00"
click at [645, 591] on td "139.08" at bounding box center [639, 620] width 99 height 160
drag, startPoint x: 646, startPoint y: 559, endPoint x: 592, endPoint y: 559, distance: 54.0
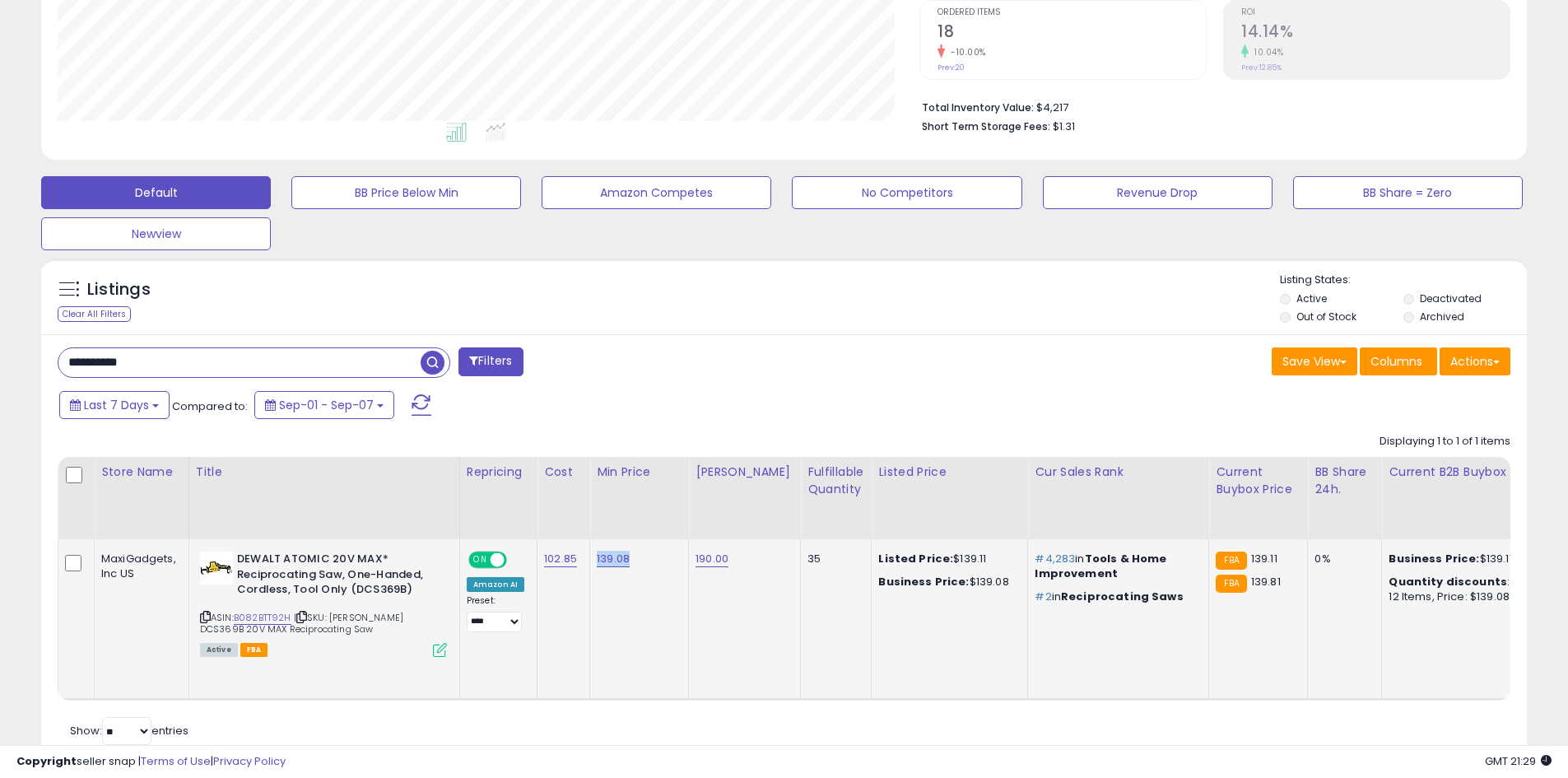
click at [592, 559] on td "139.08" at bounding box center [639, 620] width 99 height 160
copy link "139.08"
